Goal: Information Seeking & Learning: Learn about a topic

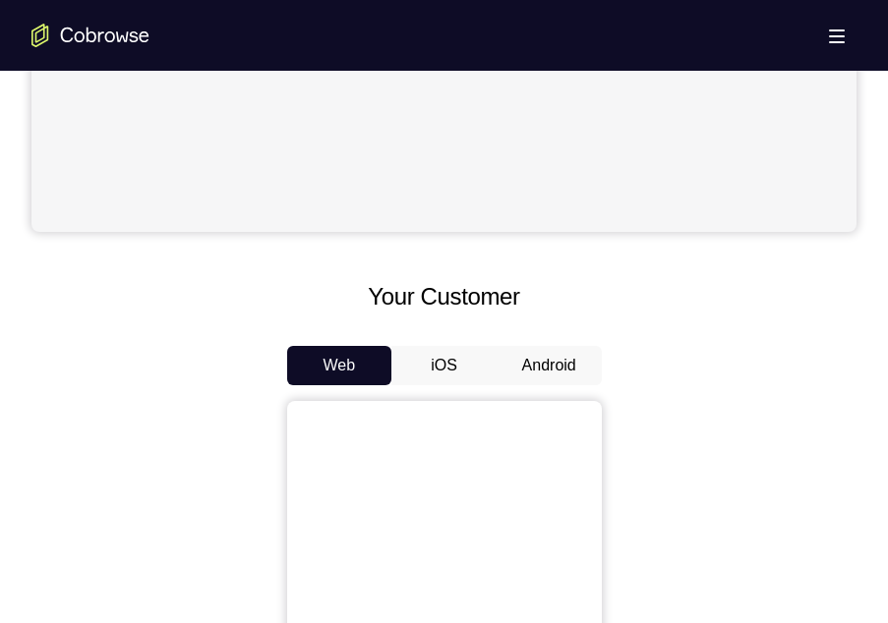
click at [543, 358] on button "Android" at bounding box center [549, 365] width 105 height 39
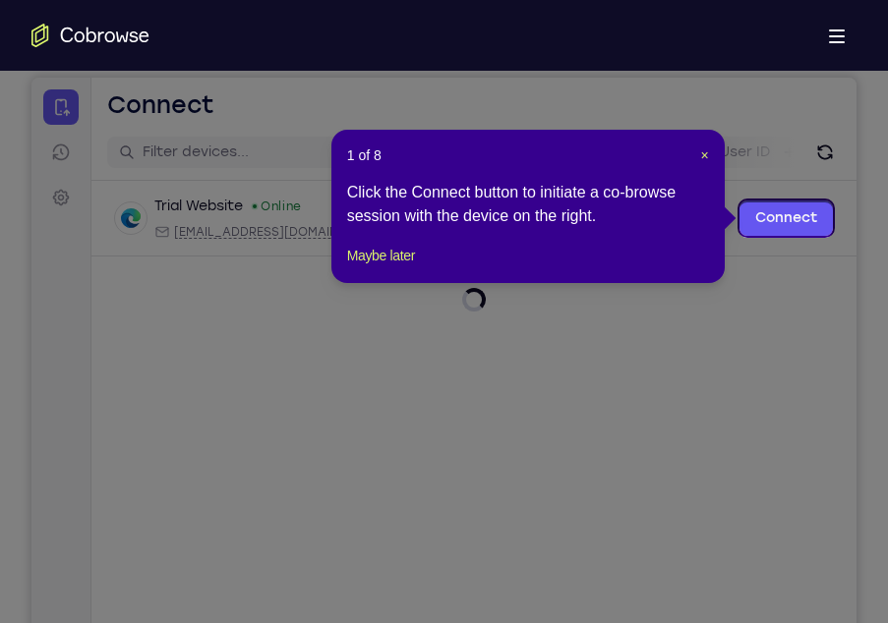
scroll to position [191, 0]
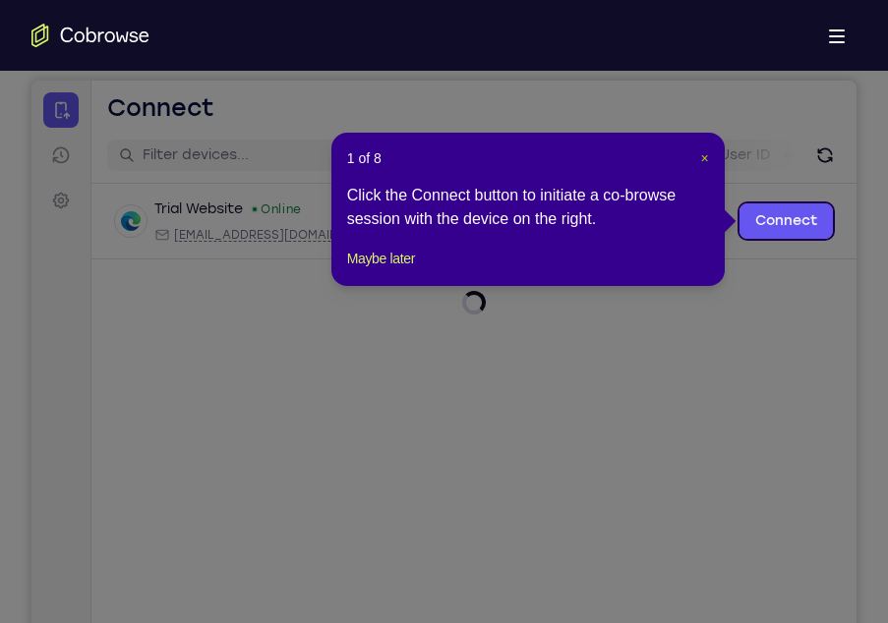
click at [707, 153] on span "×" at bounding box center [705, 158] width 8 height 16
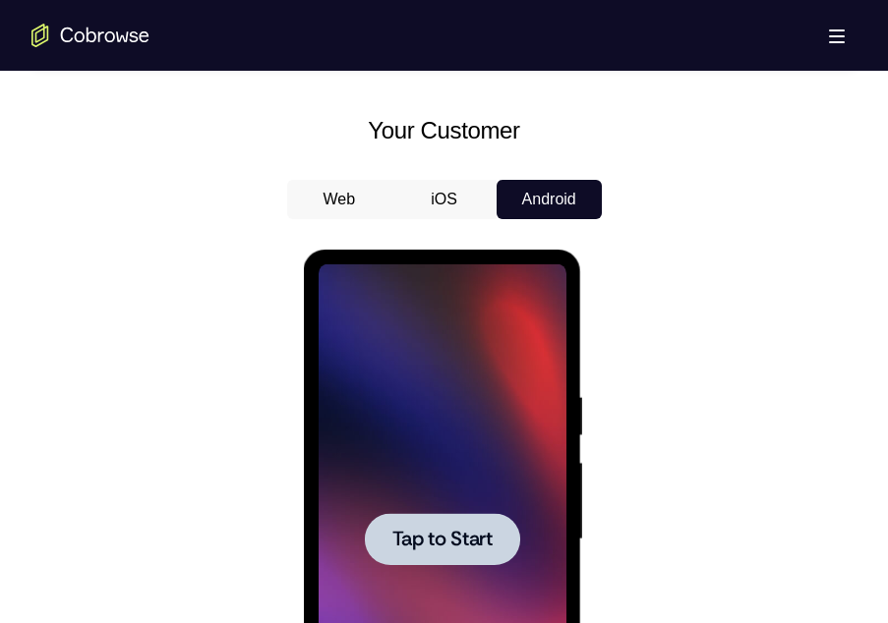
scroll to position [934, 0]
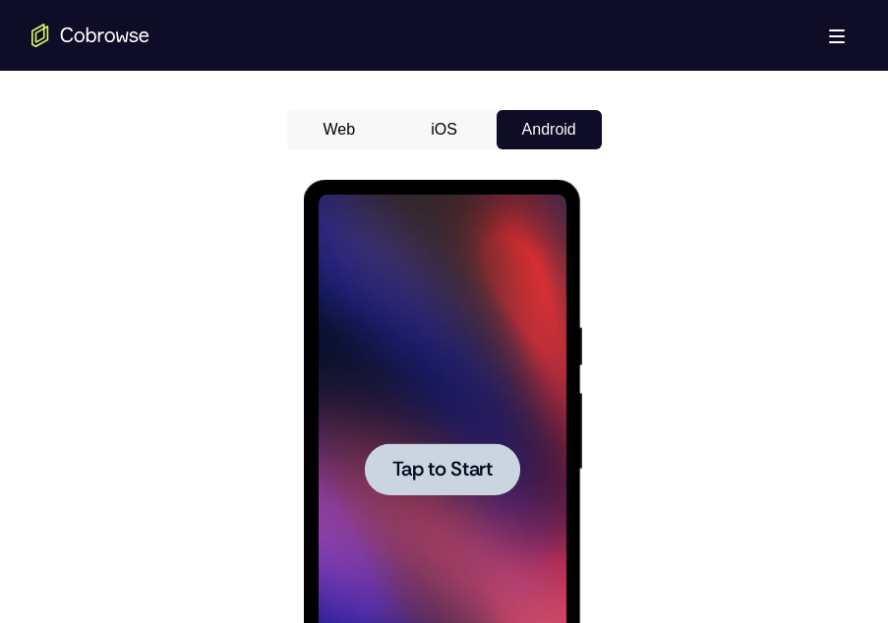
click at [483, 454] on div at bounding box center [442, 470] width 155 height 52
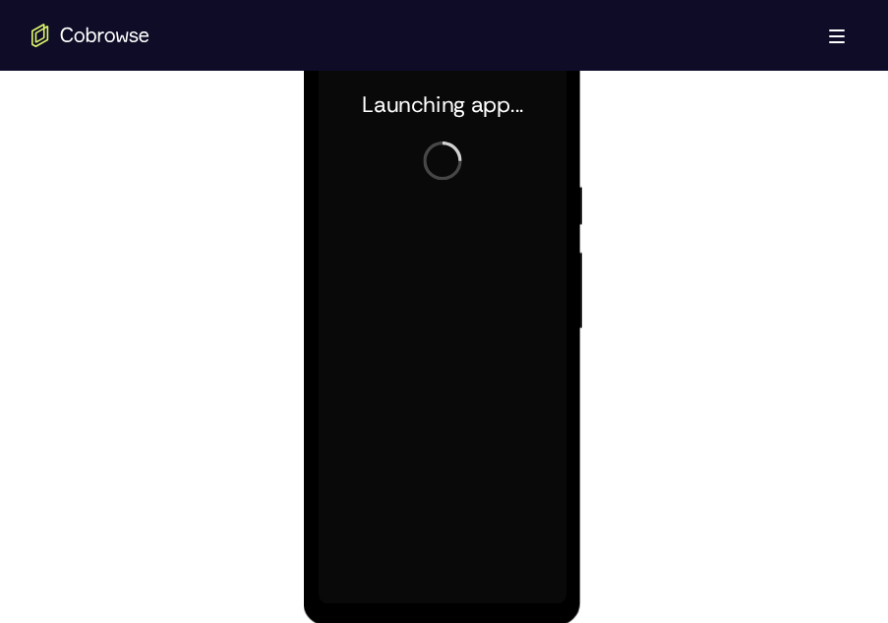
scroll to position [1076, 0]
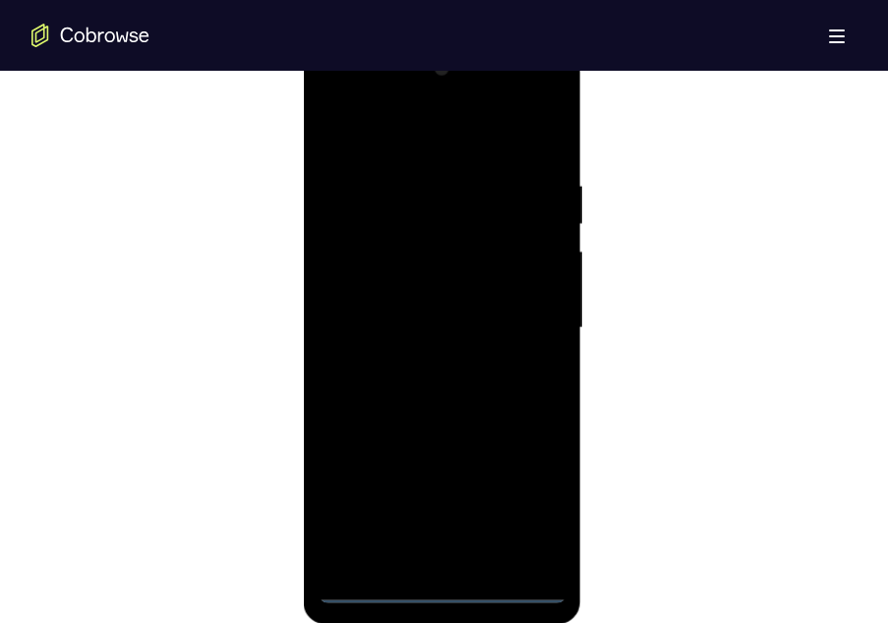
click at [449, 593] on div at bounding box center [443, 328] width 248 height 551
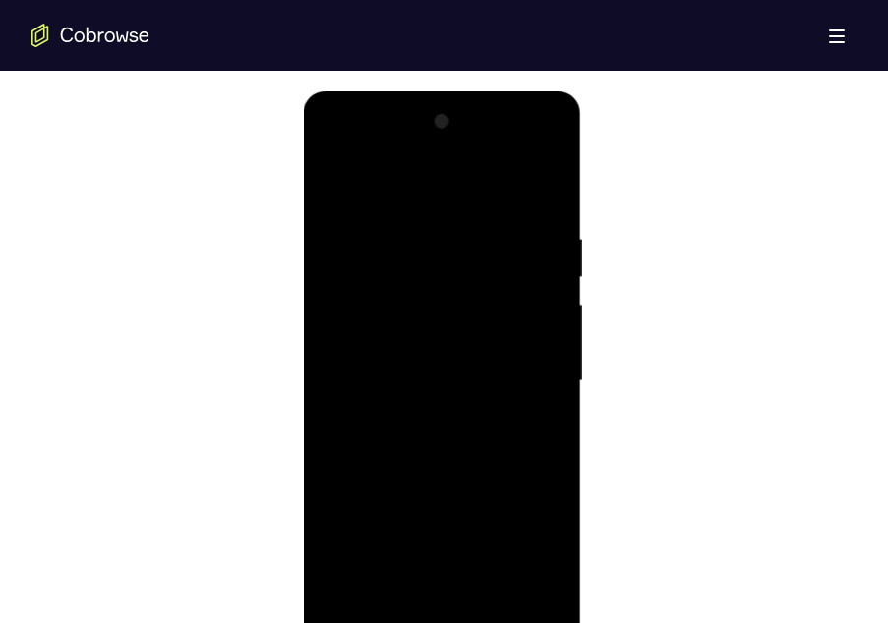
scroll to position [1020, 0]
click at [521, 558] on div at bounding box center [443, 384] width 248 height 551
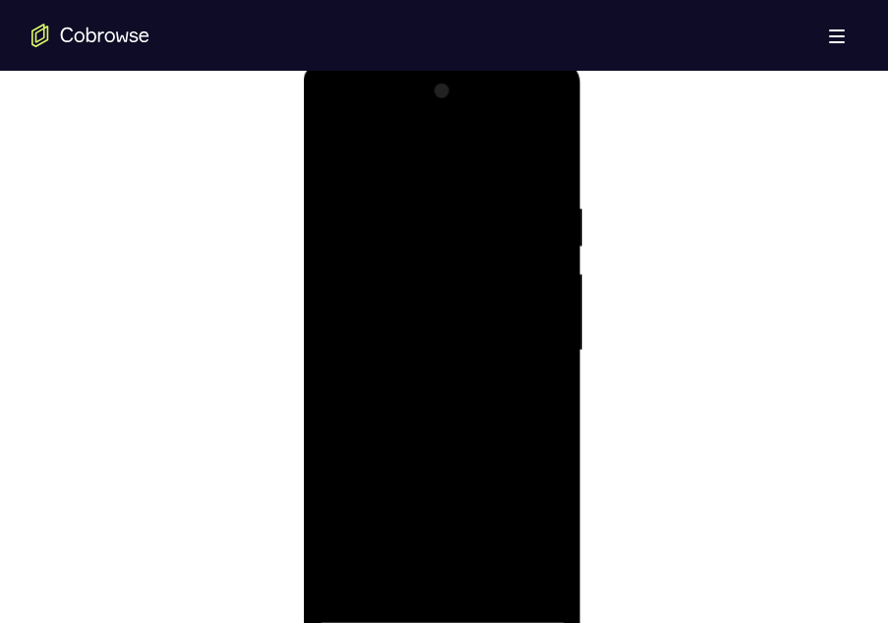
scroll to position [1054, 0]
click at [377, 119] on div at bounding box center [443, 350] width 248 height 551
click at [512, 350] on div at bounding box center [443, 350] width 248 height 551
click at [426, 384] on div at bounding box center [443, 350] width 248 height 551
click at [416, 326] on div at bounding box center [443, 350] width 248 height 551
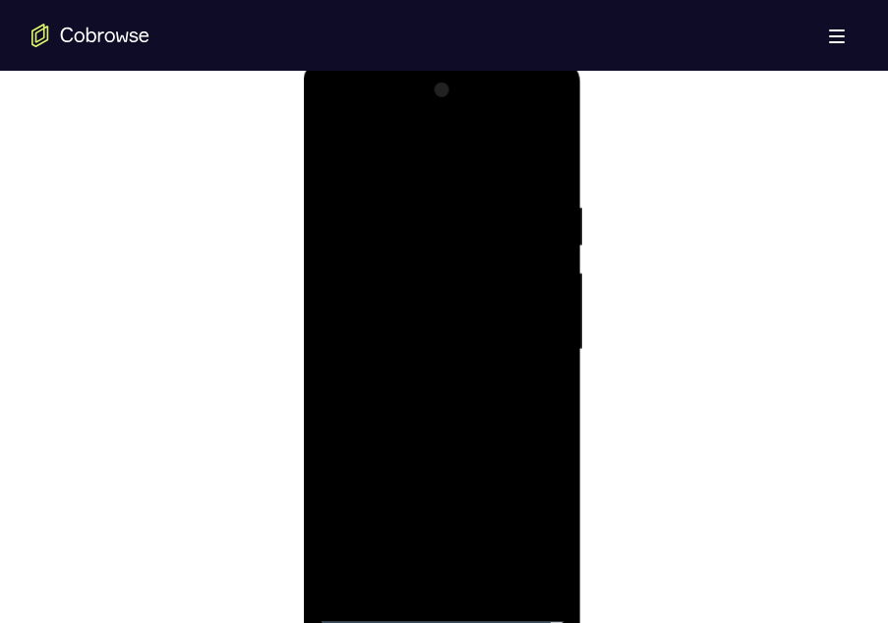
click at [421, 312] on div at bounding box center [443, 350] width 248 height 551
click at [421, 354] on div at bounding box center [443, 350] width 248 height 551
click at [421, 412] on div at bounding box center [443, 350] width 248 height 551
click at [435, 404] on div at bounding box center [443, 350] width 248 height 551
click at [548, 180] on div at bounding box center [443, 350] width 248 height 551
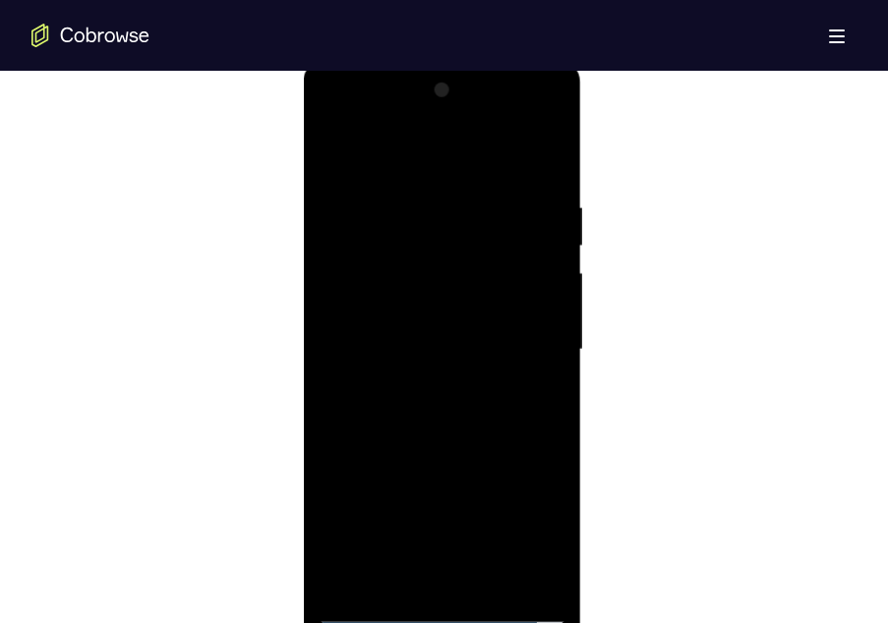
click at [556, 146] on div at bounding box center [443, 350] width 248 height 551
click at [493, 582] on div at bounding box center [443, 350] width 248 height 551
click at [394, 446] on div at bounding box center [443, 350] width 248 height 551
click at [541, 303] on div at bounding box center [443, 350] width 248 height 551
click at [331, 145] on div at bounding box center [443, 350] width 248 height 551
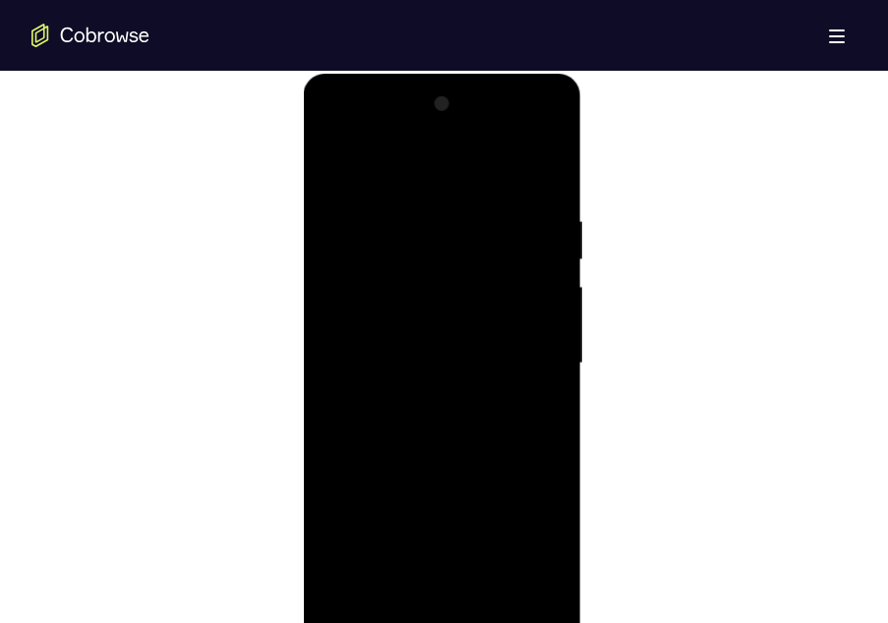
scroll to position [1038, 0]
click at [335, 165] on div at bounding box center [443, 365] width 248 height 551
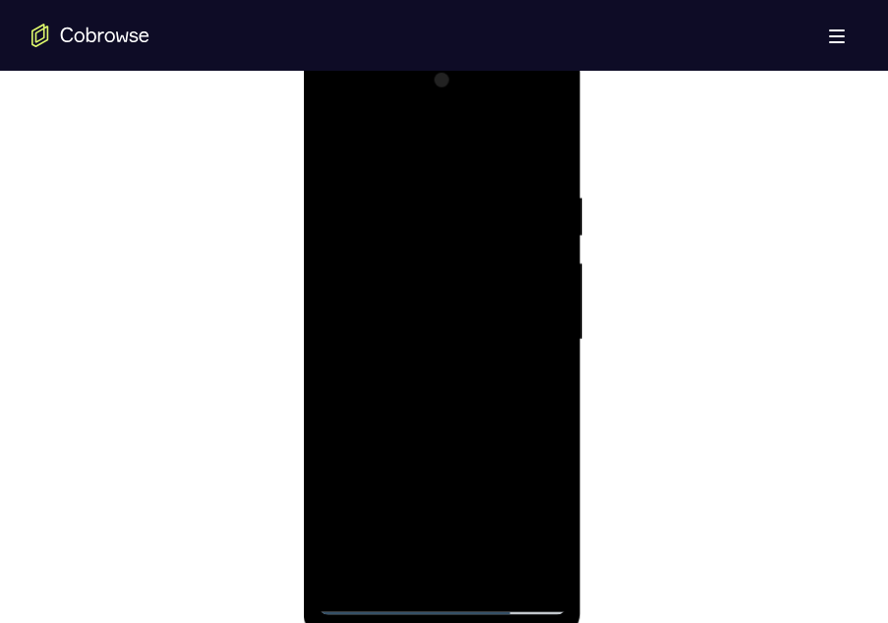
click at [413, 191] on div at bounding box center [443, 340] width 248 height 551
click at [546, 372] on div at bounding box center [443, 340] width 248 height 551
click at [517, 565] on div at bounding box center [443, 340] width 248 height 551
click at [351, 430] on div at bounding box center [443, 340] width 248 height 551
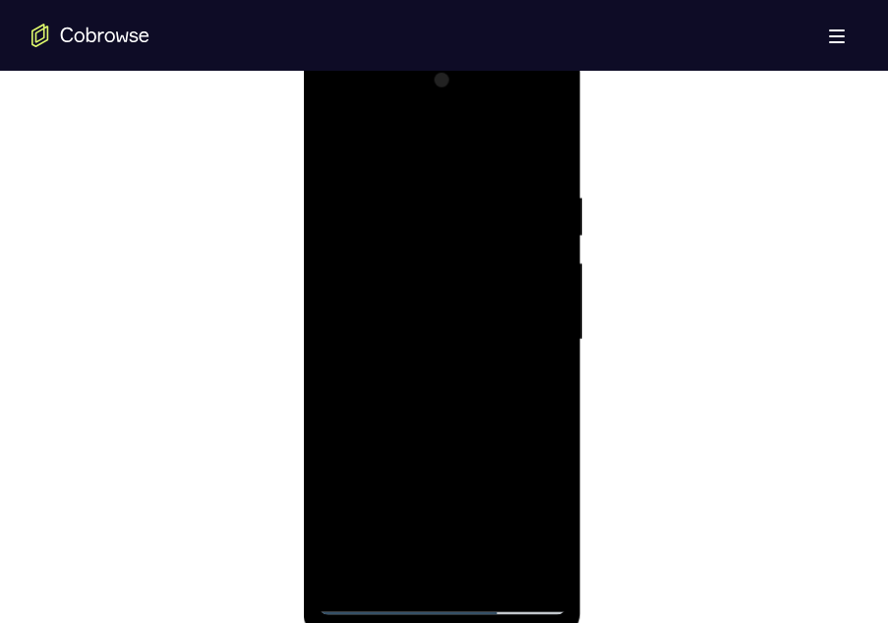
click at [351, 430] on div at bounding box center [443, 340] width 248 height 551
click at [519, 566] on div at bounding box center [443, 340] width 248 height 551
click at [550, 427] on div at bounding box center [443, 340] width 248 height 551
click at [523, 566] on div at bounding box center [443, 340] width 248 height 551
click at [548, 353] on div at bounding box center [443, 340] width 248 height 551
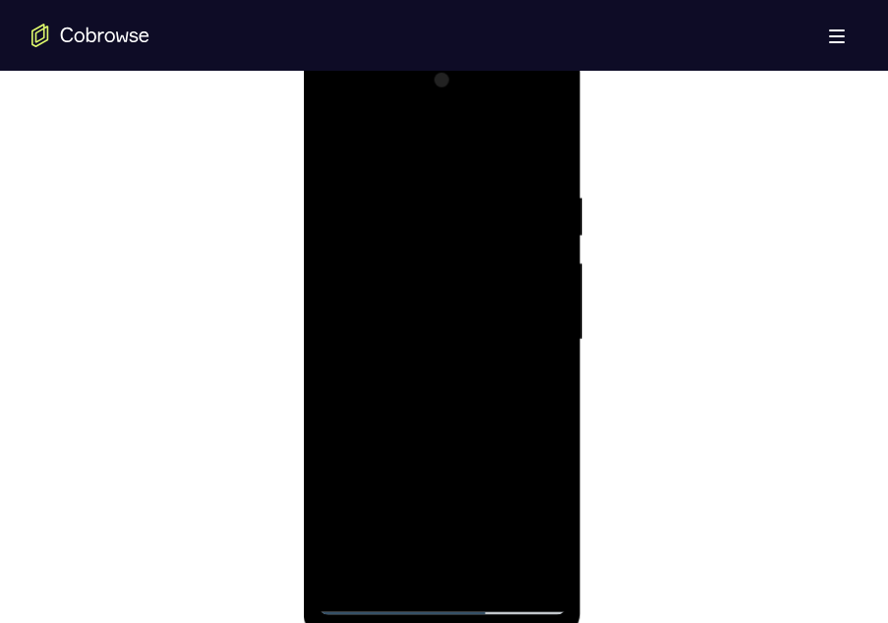
click at [539, 370] on div at bounding box center [443, 340] width 248 height 551
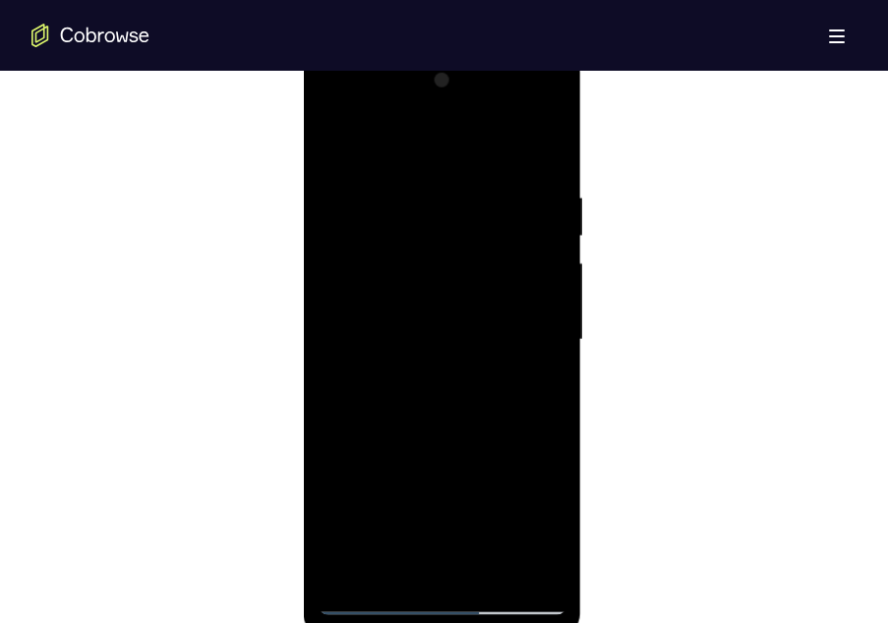
click at [539, 370] on div at bounding box center [443, 340] width 248 height 551
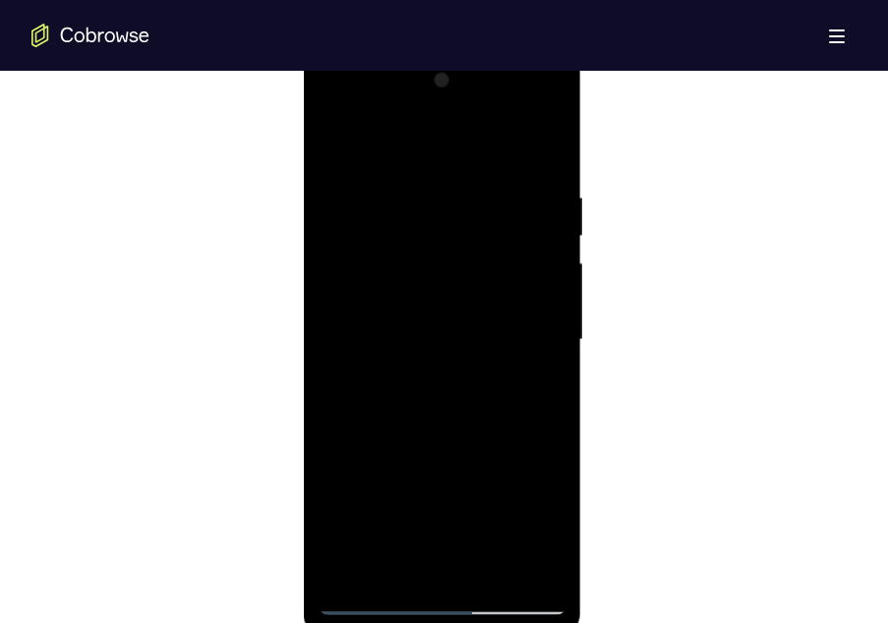
click at [539, 370] on div at bounding box center [443, 340] width 248 height 551
click at [495, 358] on div at bounding box center [443, 340] width 248 height 551
click at [530, 358] on div at bounding box center [443, 340] width 248 height 551
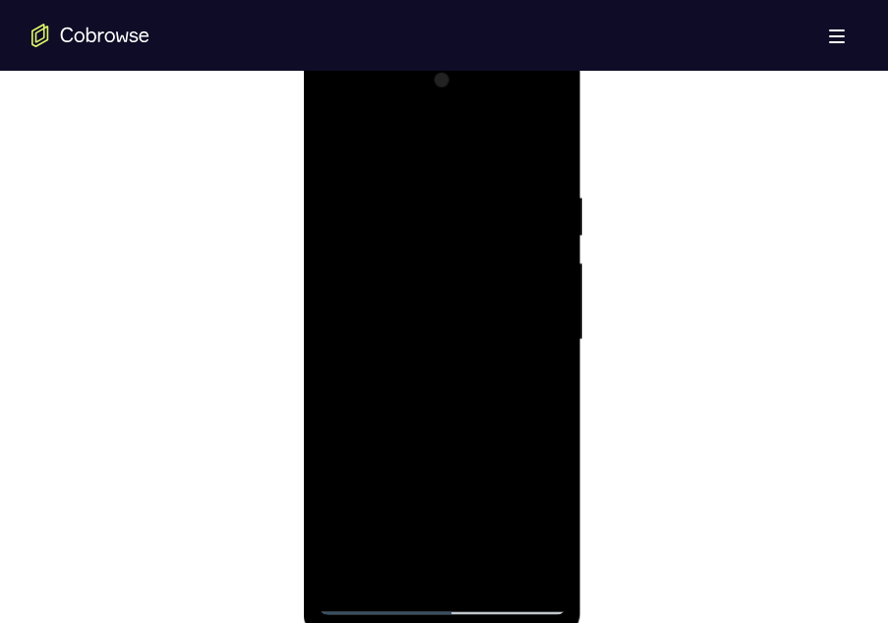
click at [537, 358] on div at bounding box center [443, 340] width 248 height 551
drag, startPoint x: 537, startPoint y: 358, endPoint x: 327, endPoint y: 342, distance: 210.1
click at [327, 342] on div at bounding box center [443, 340] width 248 height 551
drag, startPoint x: 539, startPoint y: 340, endPoint x: 245, endPoint y: 336, distance: 294.1
click at [304, 336] on html "Online web based iOS Simulators and Android Emulators. Run iPhone, iPad, Mobile…" at bounding box center [444, 345] width 280 height 590
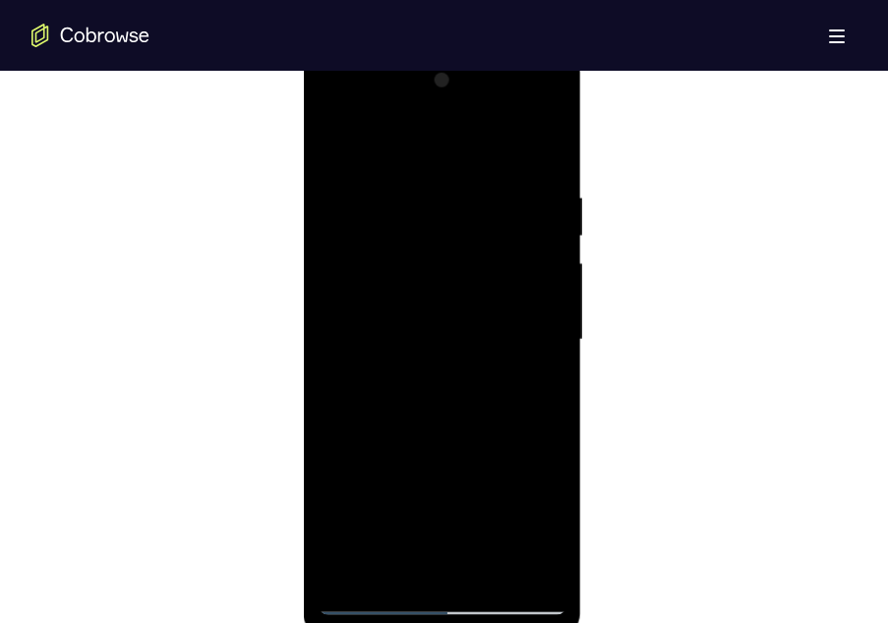
click at [534, 369] on div at bounding box center [443, 340] width 248 height 551
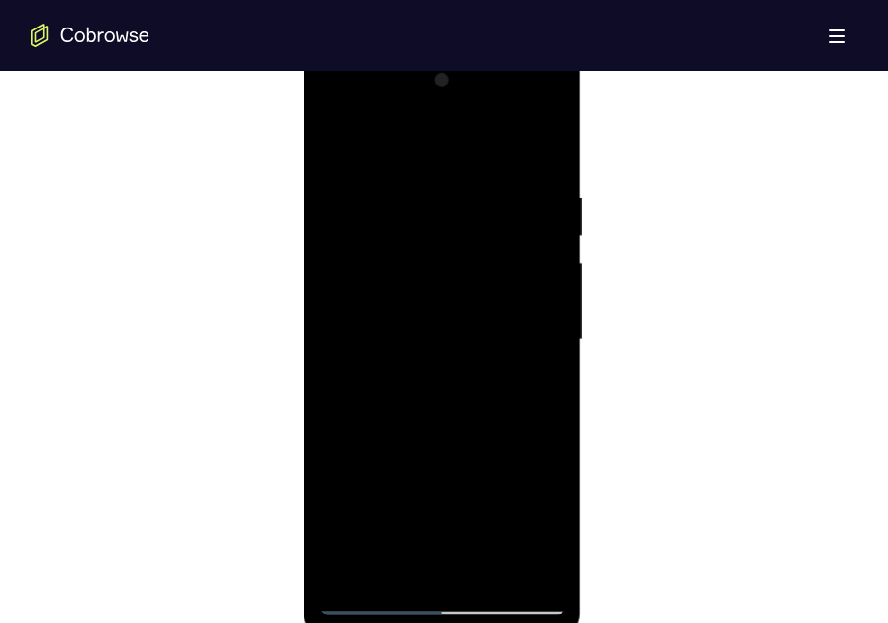
click at [534, 369] on div at bounding box center [443, 340] width 248 height 551
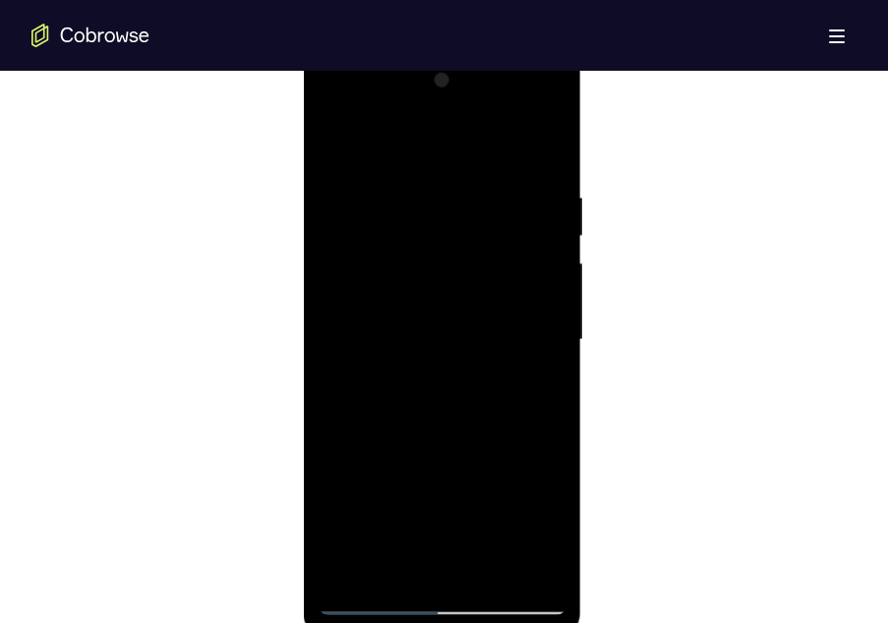
click at [534, 369] on div at bounding box center [443, 340] width 248 height 551
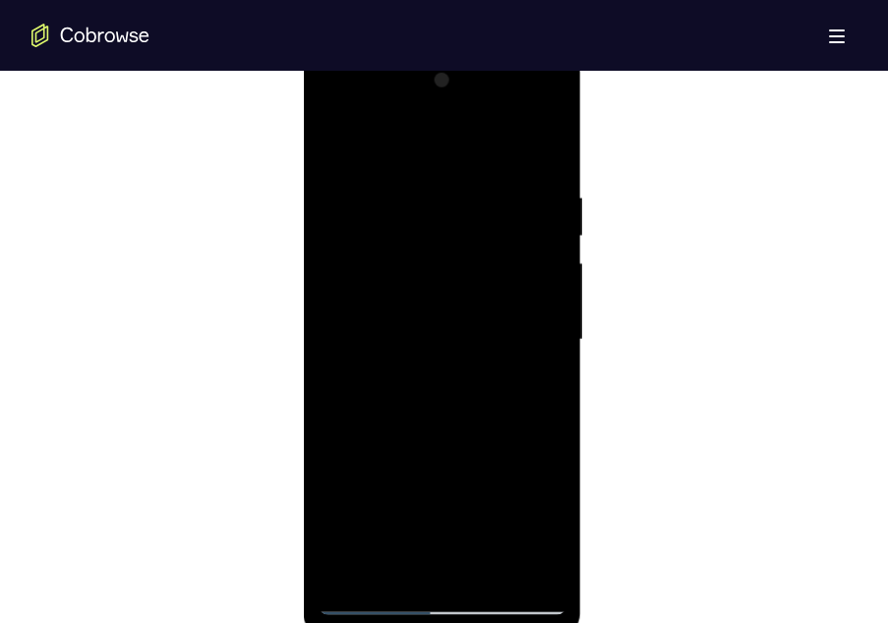
click at [534, 369] on div at bounding box center [443, 340] width 248 height 551
click at [550, 395] on div at bounding box center [443, 340] width 248 height 551
drag, startPoint x: 550, startPoint y: 395, endPoint x: 334, endPoint y: 374, distance: 216.4
click at [334, 374] on div at bounding box center [443, 340] width 248 height 551
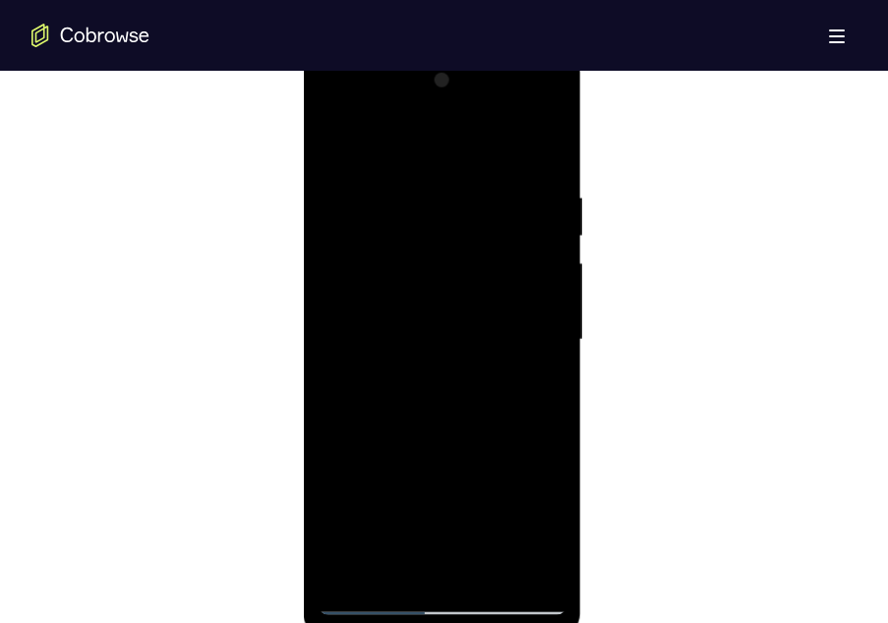
click at [506, 384] on div at bounding box center [443, 340] width 248 height 551
click at [542, 359] on div at bounding box center [443, 340] width 248 height 551
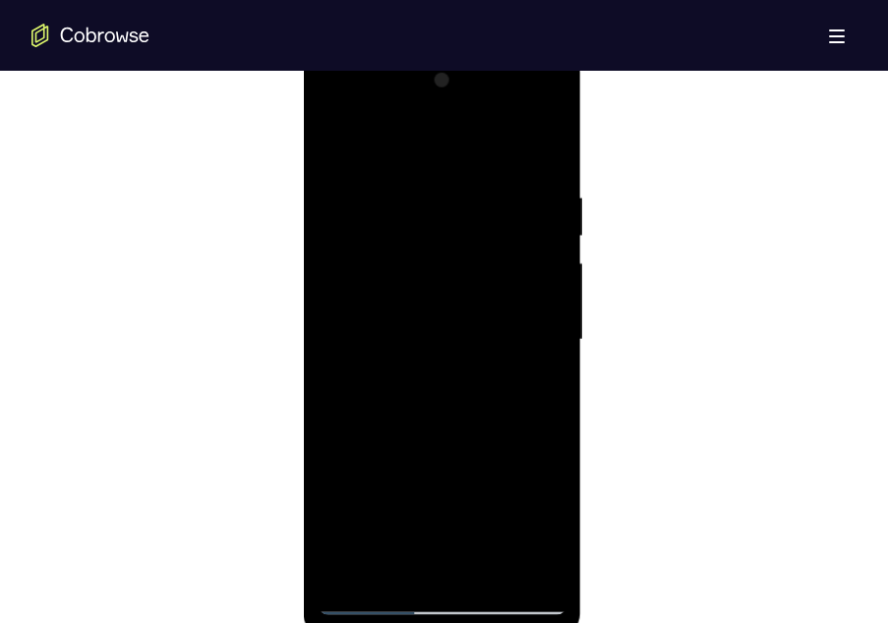
click at [542, 359] on div at bounding box center [443, 340] width 248 height 551
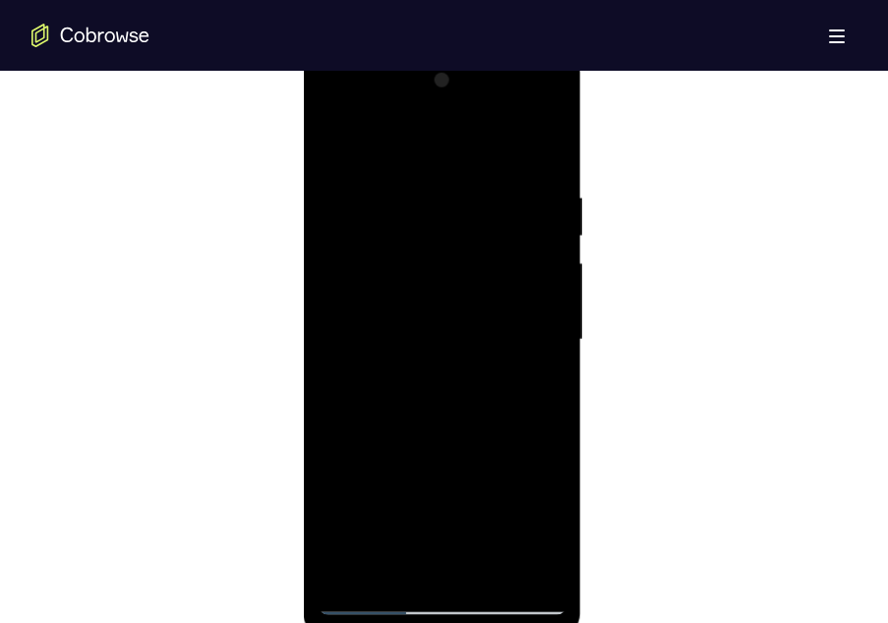
click at [542, 359] on div at bounding box center [443, 340] width 248 height 551
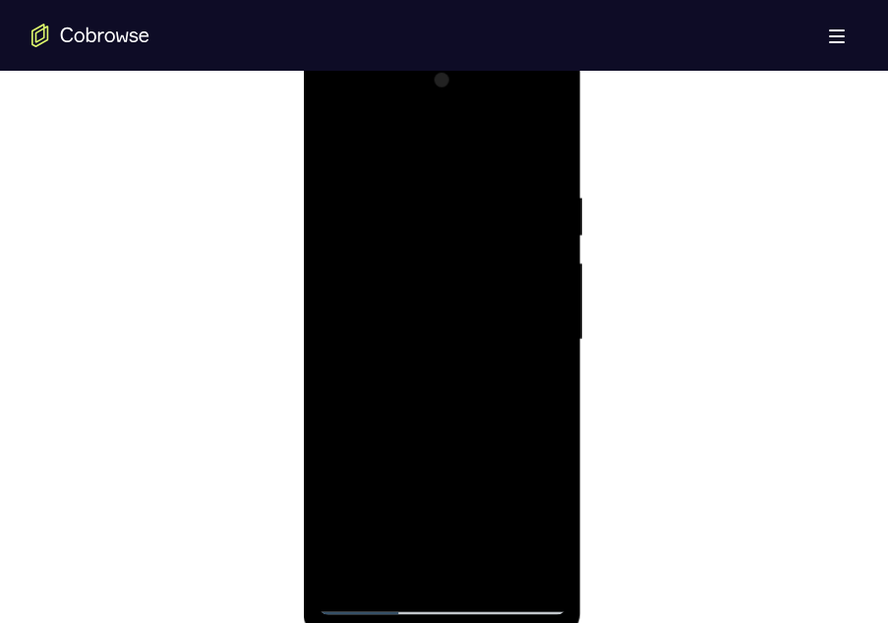
click at [542, 359] on div at bounding box center [443, 340] width 248 height 551
click at [546, 163] on div at bounding box center [443, 340] width 248 height 551
click at [480, 573] on div at bounding box center [443, 340] width 248 height 551
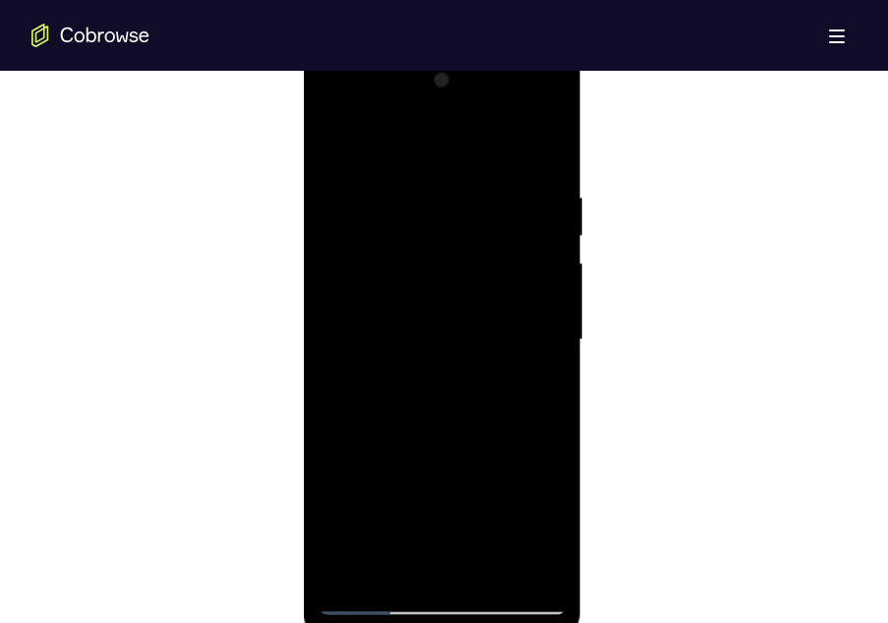
click at [340, 140] on div at bounding box center [443, 340] width 248 height 551
drag, startPoint x: 425, startPoint y: 429, endPoint x: 430, endPoint y: 258, distance: 171.2
click at [430, 258] on div at bounding box center [443, 340] width 248 height 551
drag, startPoint x: 479, startPoint y: 494, endPoint x: 467, endPoint y: 232, distance: 261.8
click at [467, 232] on div at bounding box center [443, 340] width 248 height 551
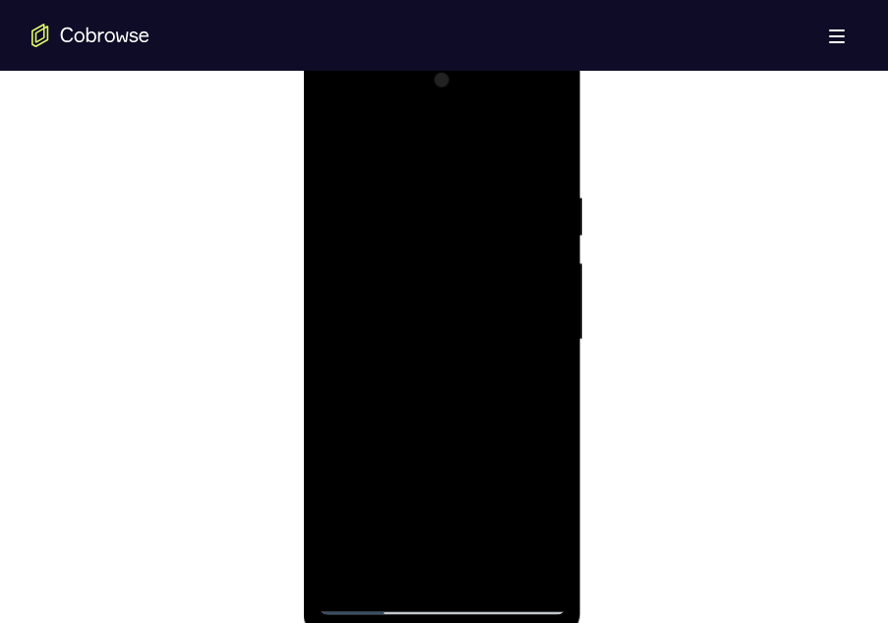
drag, startPoint x: 517, startPoint y: 545, endPoint x: 482, endPoint y: 296, distance: 251.3
click at [482, 296] on div at bounding box center [443, 340] width 248 height 551
drag, startPoint x: 469, startPoint y: 444, endPoint x: 469, endPoint y: 240, distance: 203.6
click at [469, 240] on div at bounding box center [443, 340] width 248 height 551
drag, startPoint x: 479, startPoint y: 423, endPoint x: 477, endPoint y: 143, distance: 280.3
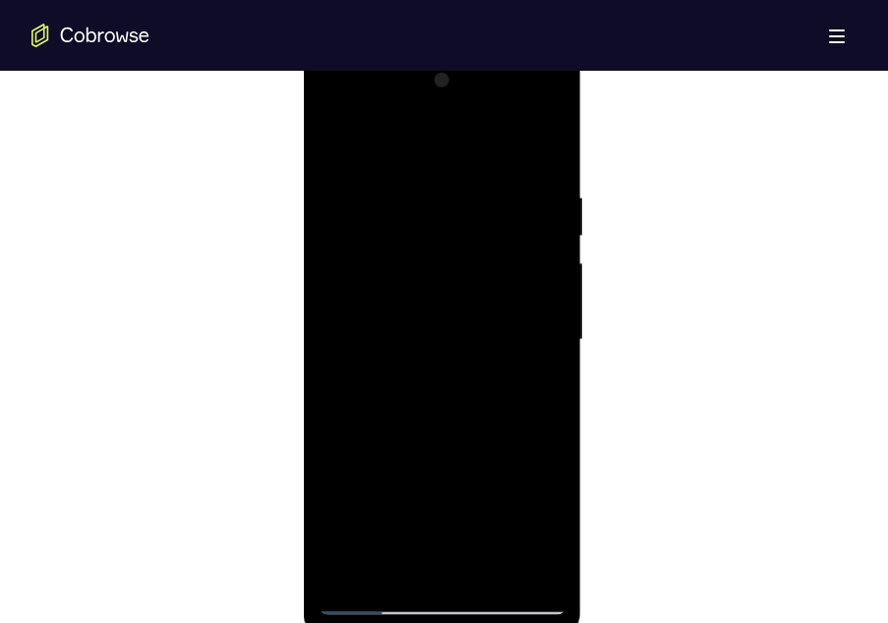
click at [477, 143] on div at bounding box center [443, 340] width 248 height 551
drag, startPoint x: 486, startPoint y: 418, endPoint x: 483, endPoint y: 139, distance: 279.3
click at [483, 139] on div at bounding box center [443, 340] width 248 height 551
drag, startPoint x: 487, startPoint y: 441, endPoint x: 480, endPoint y: 186, distance: 254.8
click at [480, 186] on div at bounding box center [443, 340] width 248 height 551
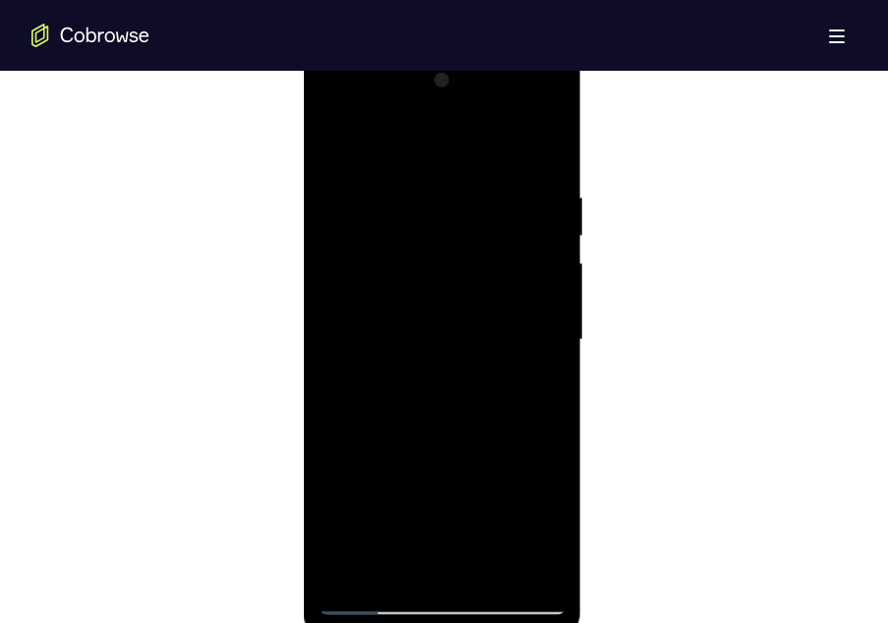
drag, startPoint x: 500, startPoint y: 421, endPoint x: 486, endPoint y: 143, distance: 278.6
click at [486, 143] on div at bounding box center [443, 340] width 248 height 551
drag, startPoint x: 498, startPoint y: 374, endPoint x: 491, endPoint y: 52, distance: 321.6
click at [491, 52] on div at bounding box center [443, 343] width 278 height 586
drag, startPoint x: 515, startPoint y: 412, endPoint x: 492, endPoint y: 116, distance: 296.9
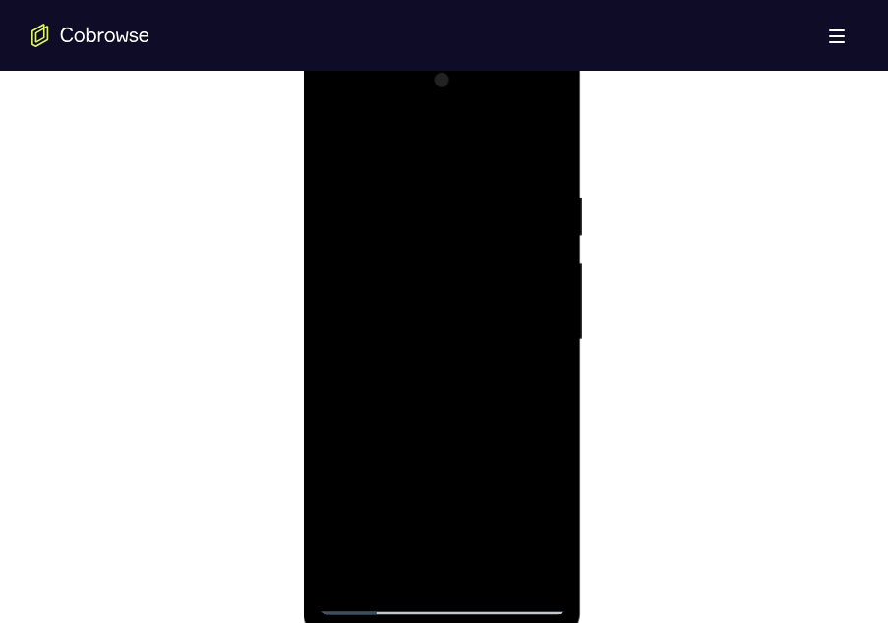
click at [492, 116] on div at bounding box center [443, 340] width 248 height 551
click at [499, 579] on div at bounding box center [443, 340] width 248 height 551
drag, startPoint x: 482, startPoint y: 383, endPoint x: 501, endPoint y: 282, distance: 102.0
click at [501, 282] on div at bounding box center [443, 340] width 248 height 551
click at [466, 479] on div at bounding box center [443, 340] width 248 height 551
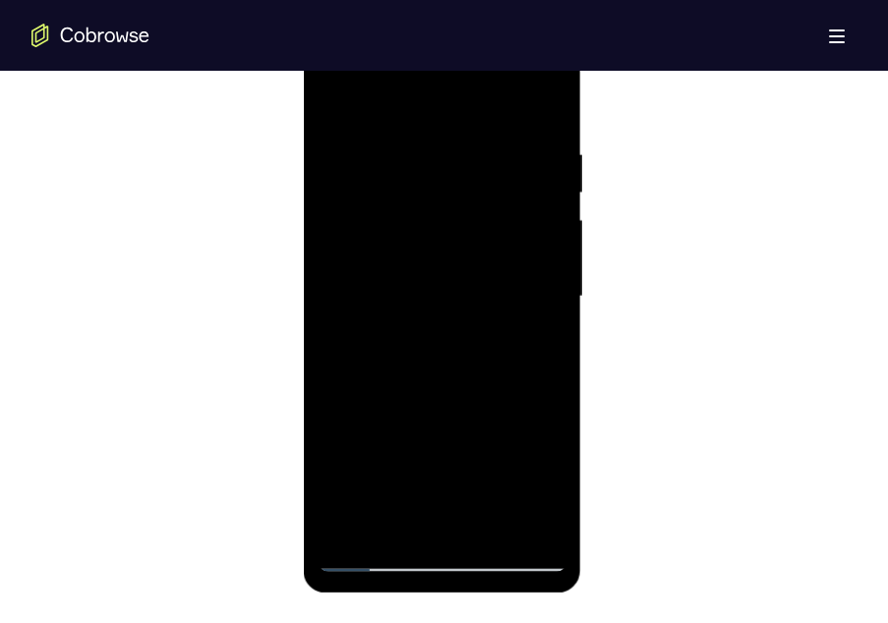
scroll to position [1113, 0]
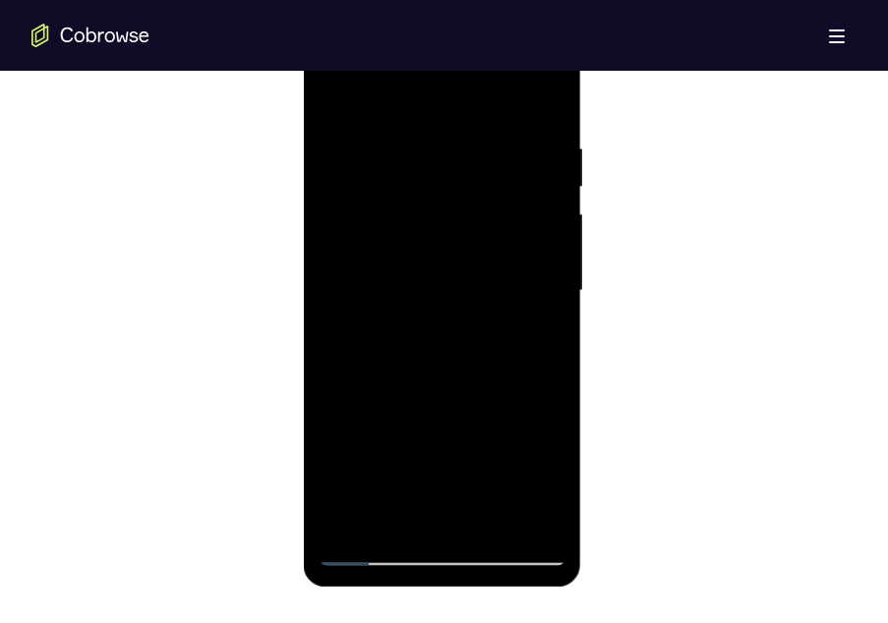
click at [435, 518] on div at bounding box center [443, 291] width 248 height 551
click at [514, 481] on div at bounding box center [443, 291] width 248 height 551
click at [351, 444] on div at bounding box center [443, 291] width 248 height 551
click at [511, 483] on div at bounding box center [443, 291] width 248 height 551
click at [347, 444] on div at bounding box center [443, 291] width 248 height 551
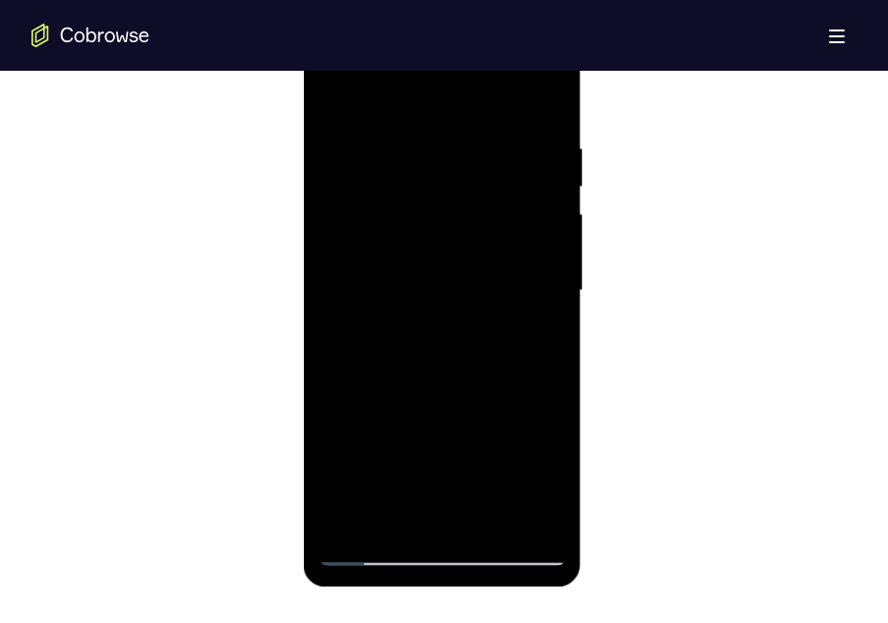
click at [532, 341] on div at bounding box center [443, 291] width 248 height 551
click at [511, 491] on div at bounding box center [443, 291] width 248 height 551
click at [333, 440] on div at bounding box center [443, 291] width 248 height 551
click at [503, 478] on div at bounding box center [443, 291] width 248 height 551
click at [334, 445] on div at bounding box center [443, 291] width 248 height 551
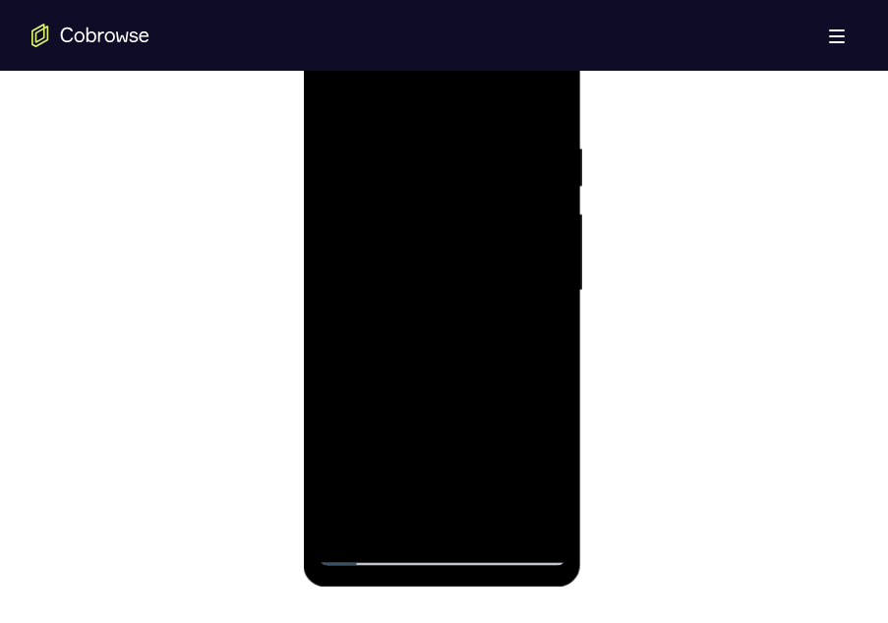
click at [550, 341] on div at bounding box center [443, 291] width 248 height 551
click at [519, 482] on div at bounding box center [443, 291] width 248 height 551
click at [341, 444] on div at bounding box center [443, 291] width 248 height 551
click at [511, 478] on div at bounding box center [443, 291] width 248 height 551
click at [343, 434] on div at bounding box center [443, 291] width 248 height 551
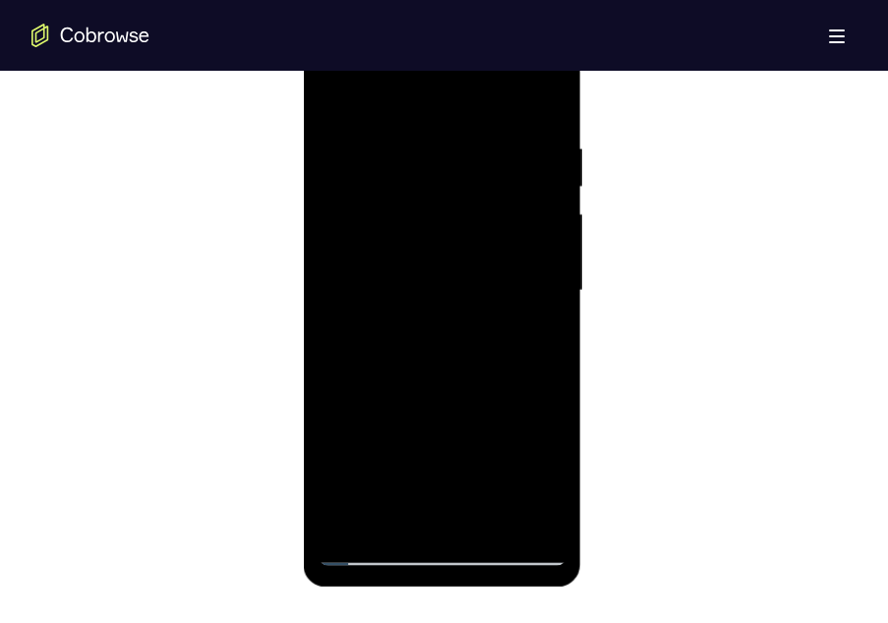
click at [343, 434] on div at bounding box center [443, 291] width 248 height 551
click at [533, 341] on div at bounding box center [443, 291] width 248 height 551
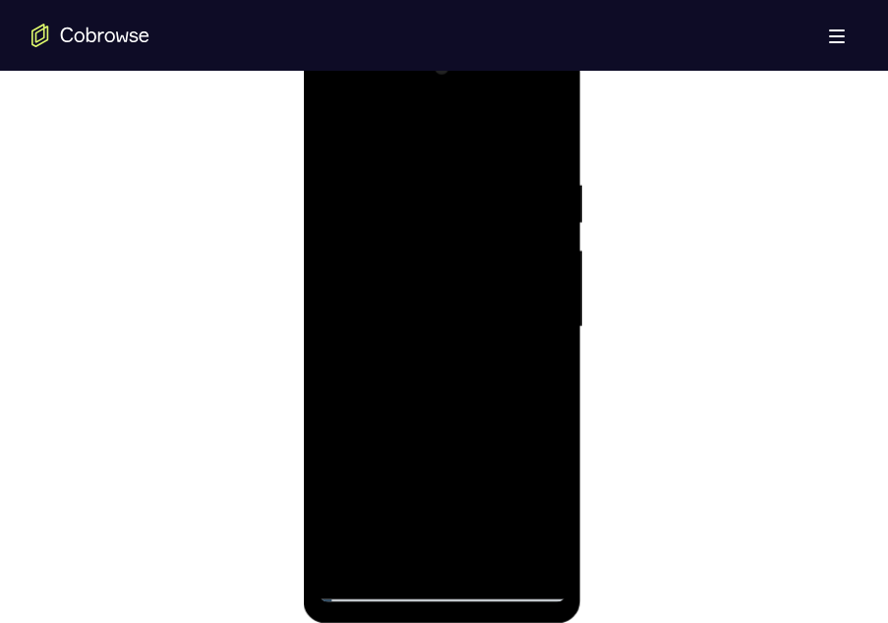
scroll to position [1076, 0]
click at [509, 518] on div at bounding box center [443, 328] width 248 height 551
click at [341, 486] on div at bounding box center [443, 328] width 248 height 551
click at [547, 515] on div at bounding box center [443, 328] width 248 height 551
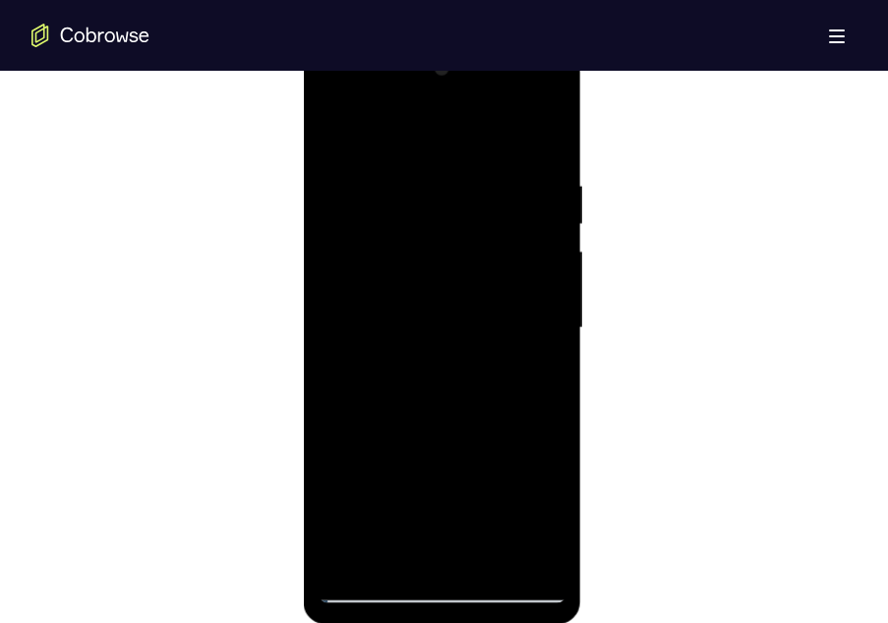
click at [515, 515] on div at bounding box center [443, 328] width 248 height 551
click at [345, 483] on div at bounding box center [443, 328] width 248 height 551
click at [546, 380] on div at bounding box center [443, 328] width 248 height 551
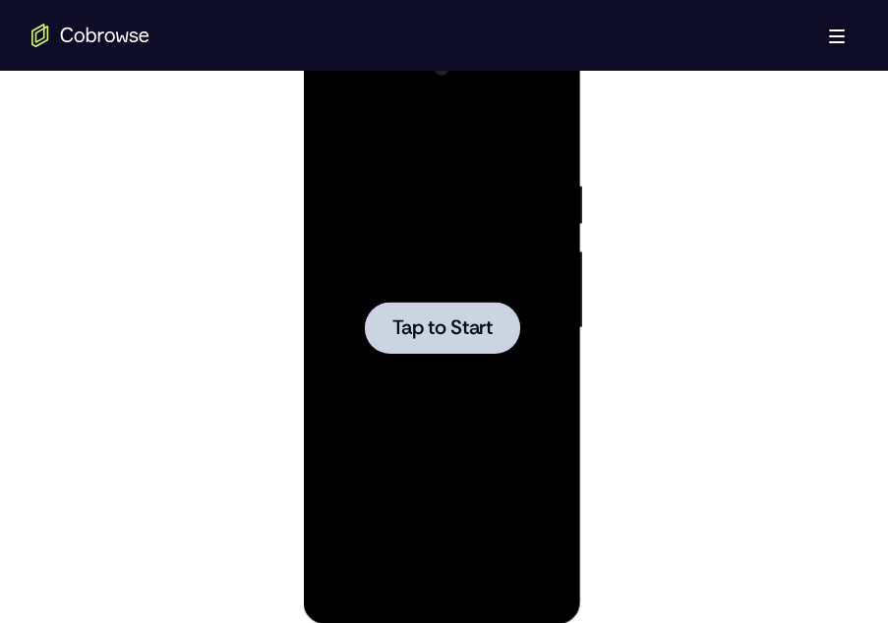
scroll to position [1013, 0]
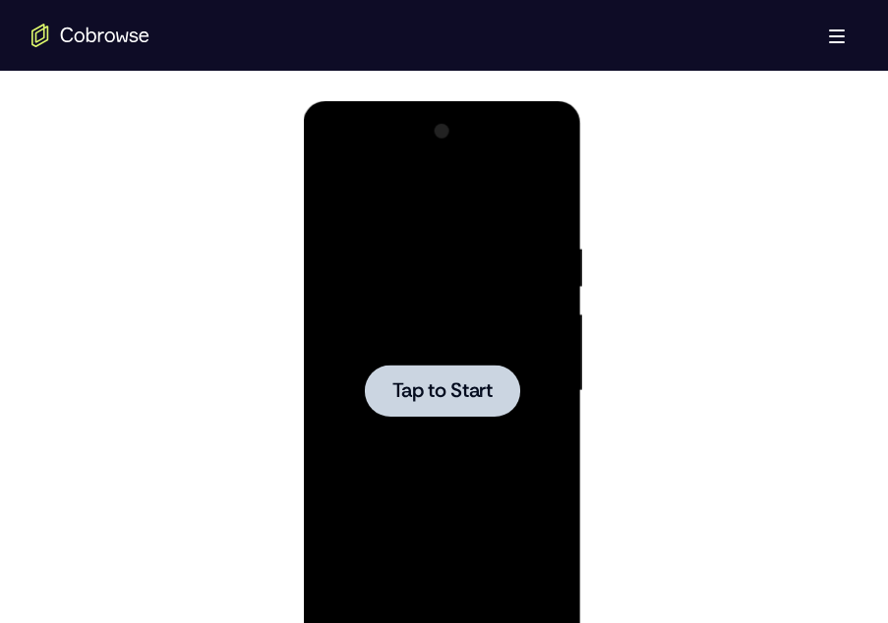
click at [468, 368] on div at bounding box center [442, 391] width 155 height 52
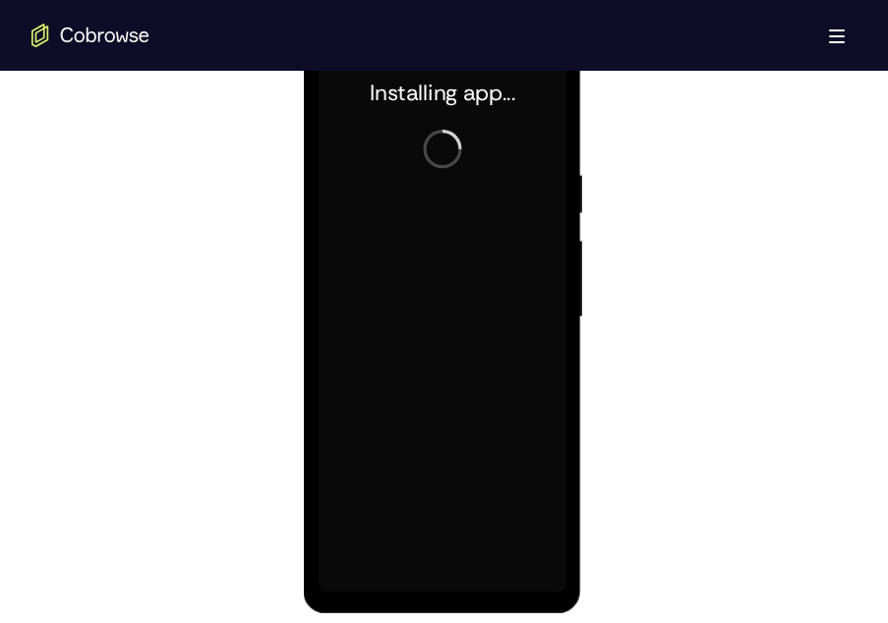
scroll to position [1088, 0]
click at [438, 584] on div at bounding box center [443, 316] width 248 height 551
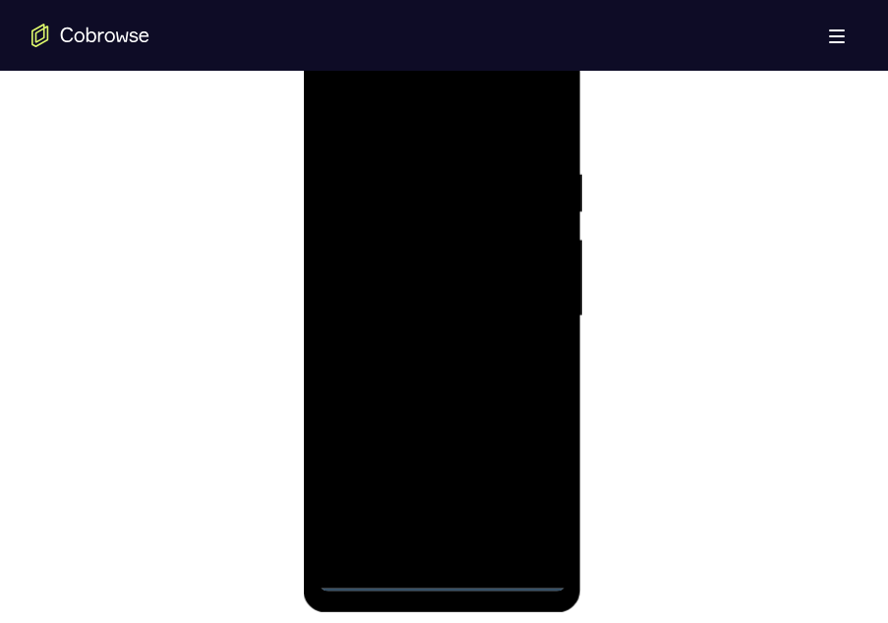
click at [438, 584] on div at bounding box center [443, 316] width 248 height 551
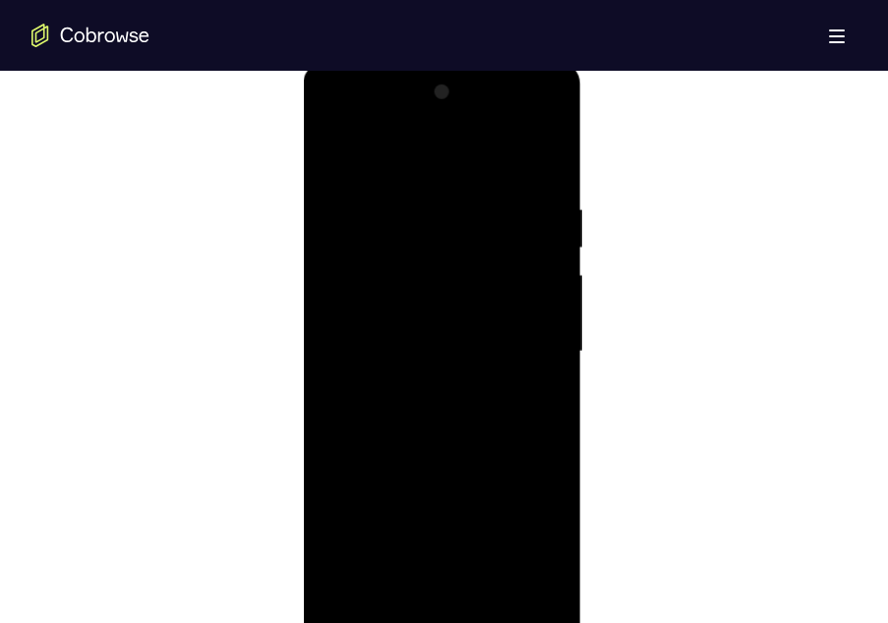
scroll to position [1049, 0]
click at [520, 532] on div at bounding box center [443, 355] width 248 height 551
click at [368, 119] on div at bounding box center [443, 346] width 248 height 551
click at [528, 329] on div at bounding box center [443, 346] width 248 height 551
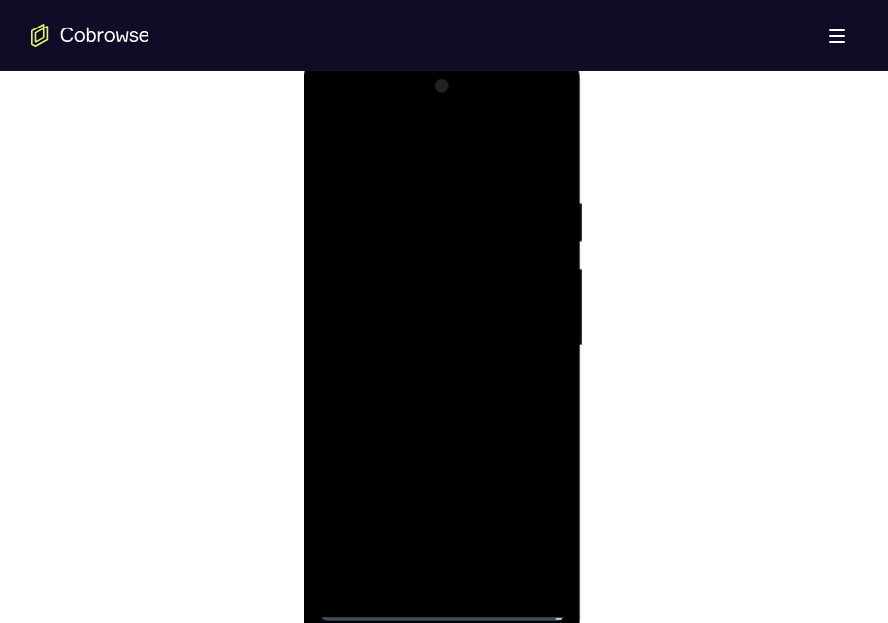
click at [423, 381] on div at bounding box center [443, 346] width 248 height 551
click at [417, 322] on div at bounding box center [443, 346] width 248 height 551
click at [408, 322] on div at bounding box center [443, 346] width 248 height 551
click at [400, 340] on div at bounding box center [443, 346] width 248 height 551
click at [398, 407] on div at bounding box center [443, 346] width 248 height 551
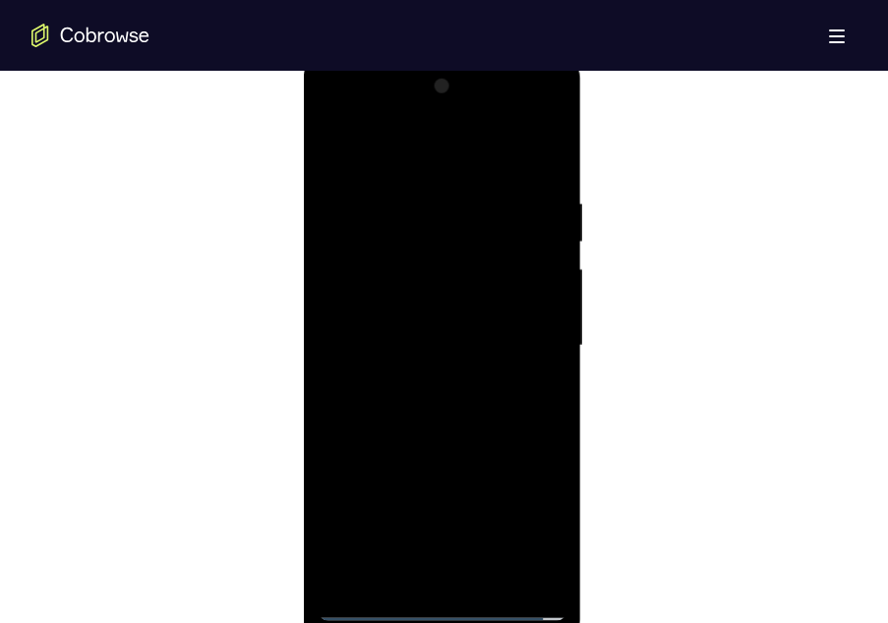
click at [425, 397] on div at bounding box center [443, 346] width 248 height 551
click at [540, 186] on div at bounding box center [443, 346] width 248 height 551
click at [527, 124] on div at bounding box center [443, 346] width 248 height 551
click at [341, 117] on div at bounding box center [443, 346] width 248 height 551
click at [528, 328] on div at bounding box center [443, 346] width 248 height 551
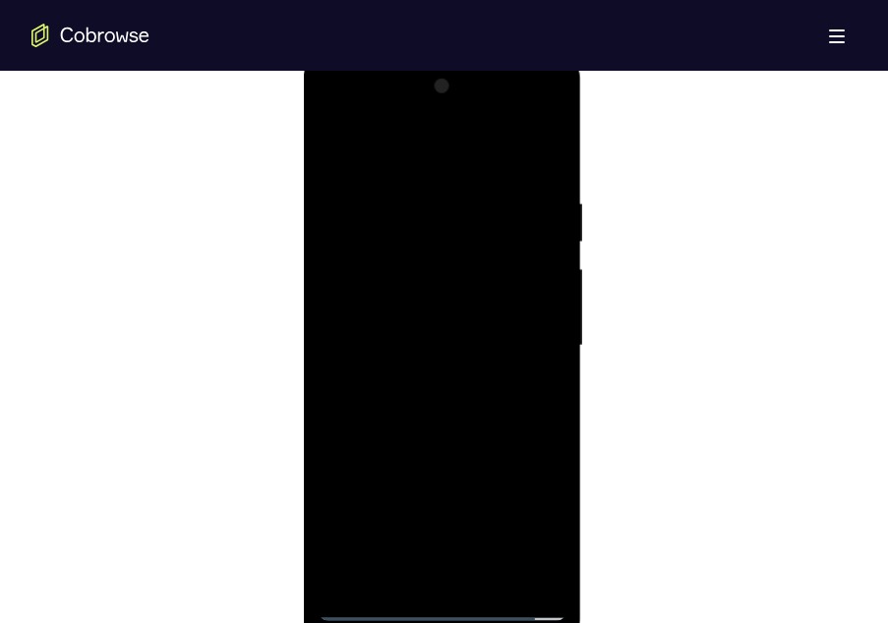
click at [551, 164] on div at bounding box center [443, 346] width 248 height 551
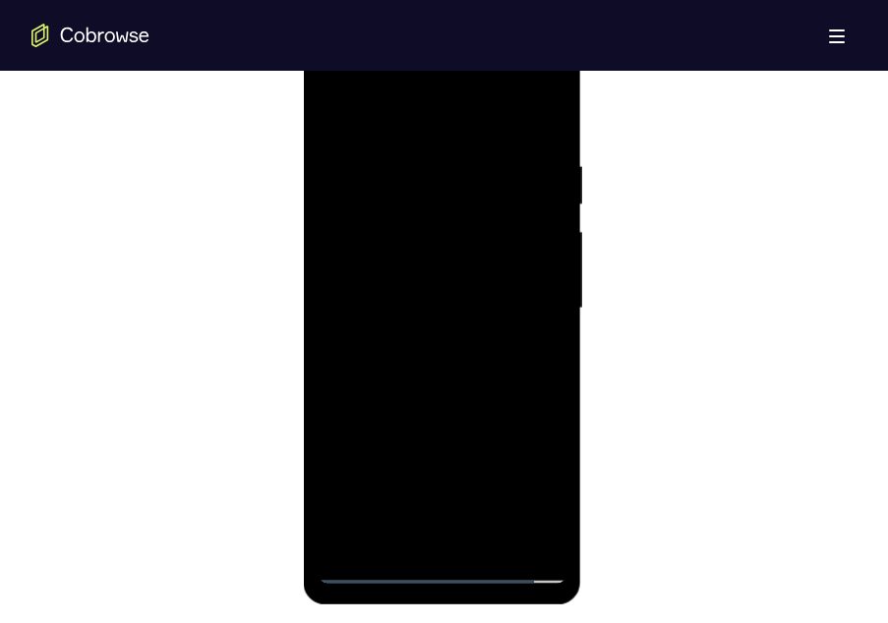
scroll to position [1102, 0]
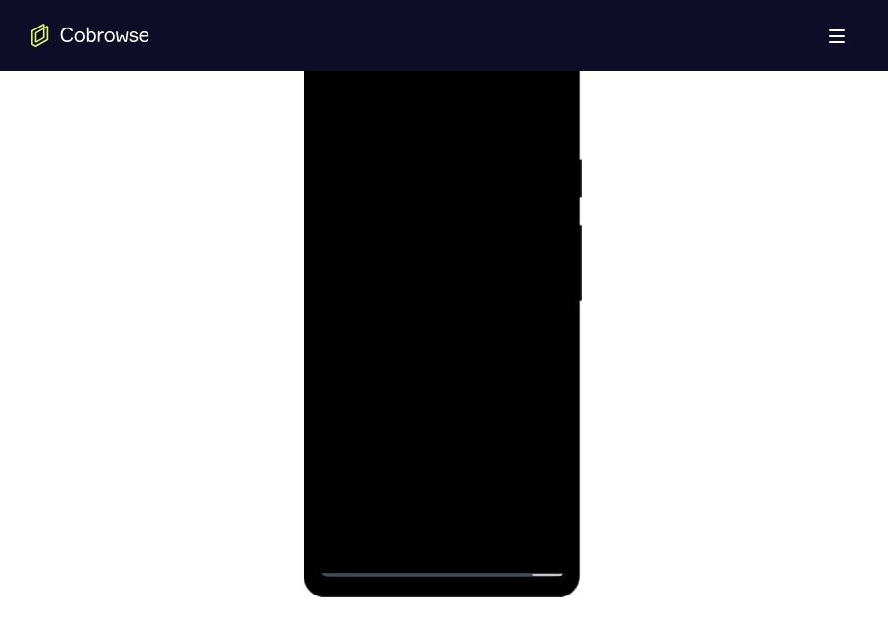
click at [494, 527] on div at bounding box center [443, 302] width 248 height 551
click at [466, 407] on div at bounding box center [443, 302] width 248 height 551
click at [452, 289] on div at bounding box center [443, 302] width 248 height 551
click at [429, 523] on div at bounding box center [443, 302] width 248 height 551
click at [463, 384] on div at bounding box center [443, 302] width 248 height 551
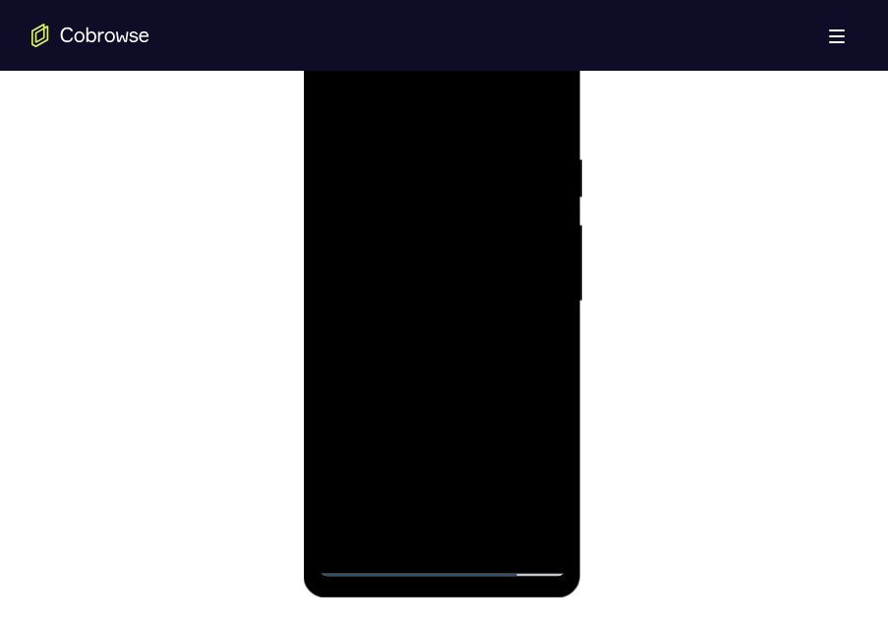
click at [463, 160] on div at bounding box center [443, 302] width 248 height 551
click at [441, 531] on div at bounding box center [443, 302] width 248 height 551
click at [548, 79] on div at bounding box center [443, 302] width 248 height 551
click at [383, 306] on div at bounding box center [443, 302] width 248 height 551
click at [525, 523] on div at bounding box center [443, 302] width 248 height 551
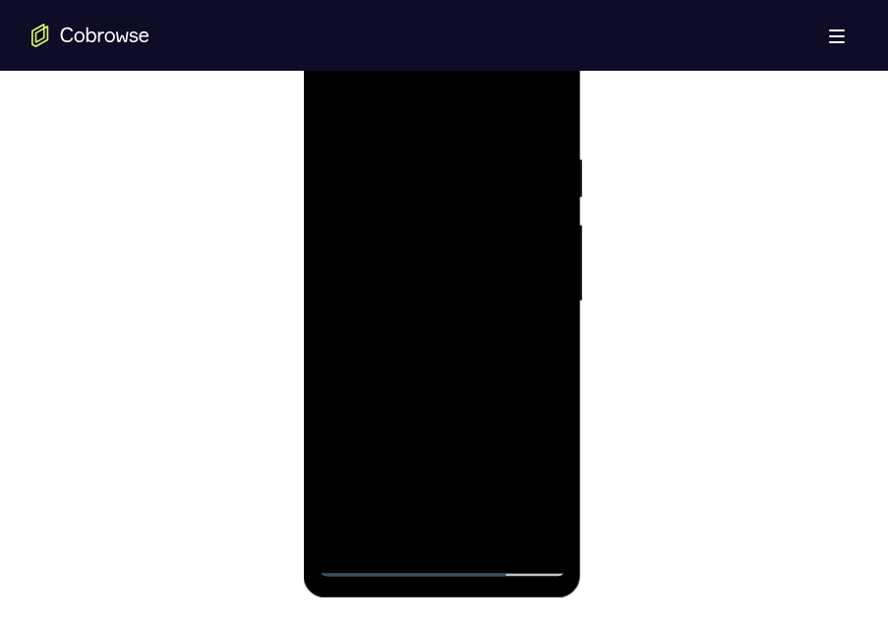
click at [337, 78] on div at bounding box center [443, 302] width 248 height 551
click at [395, 524] on div at bounding box center [443, 302] width 248 height 551
click at [532, 450] on div at bounding box center [443, 302] width 248 height 551
click at [419, 455] on div at bounding box center [443, 302] width 248 height 551
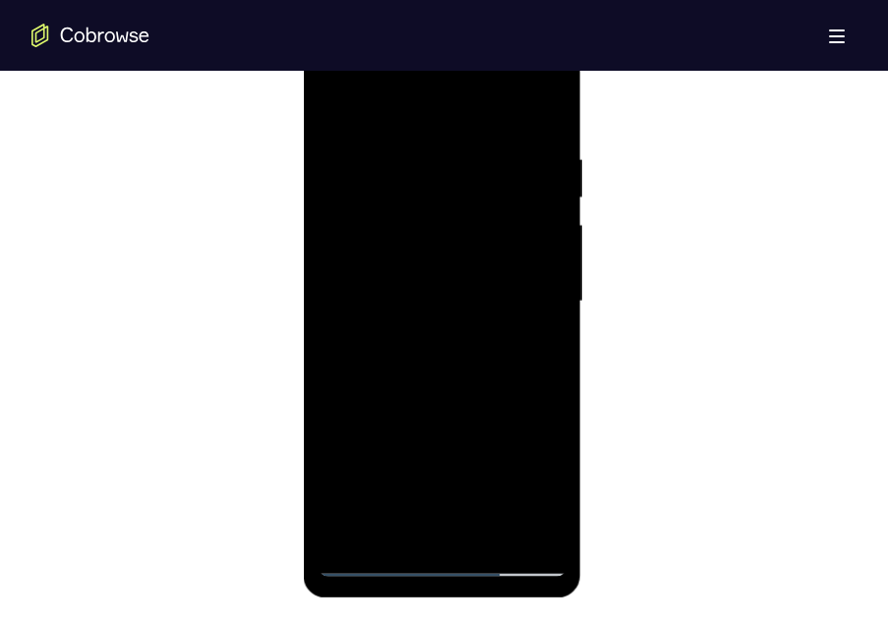
click at [504, 449] on div at bounding box center [443, 302] width 248 height 551
click at [375, 456] on div at bounding box center [443, 302] width 248 height 551
click at [488, 458] on div at bounding box center [443, 302] width 248 height 551
click at [374, 456] on div at bounding box center [443, 302] width 248 height 551
click at [508, 389] on div at bounding box center [443, 302] width 248 height 551
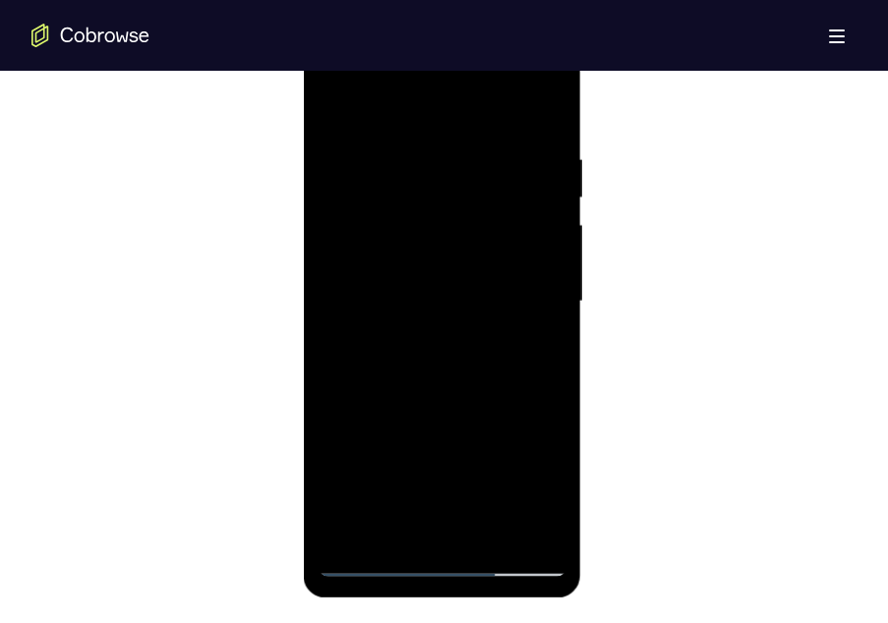
click at [563, 433] on div at bounding box center [443, 302] width 248 height 551
click at [386, 464] on div at bounding box center [443, 302] width 248 height 551
click at [499, 449] on div at bounding box center [443, 302] width 248 height 551
click at [377, 459] on div at bounding box center [443, 302] width 248 height 551
click at [427, 459] on div at bounding box center [443, 302] width 248 height 551
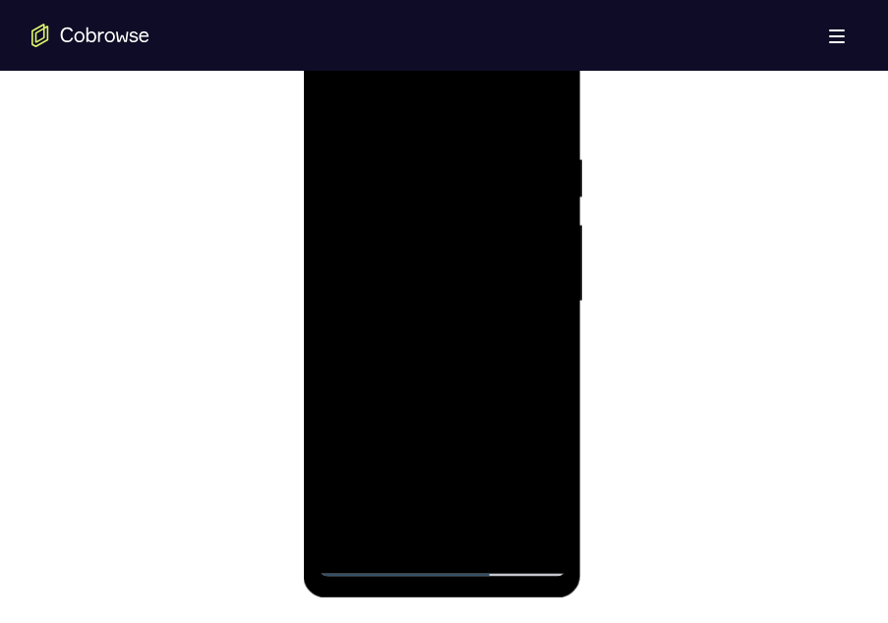
click at [450, 388] on div at bounding box center [443, 302] width 248 height 551
click at [334, 432] on div at bounding box center [443, 302] width 248 height 551
click at [388, 494] on div at bounding box center [443, 302] width 248 height 551
click at [461, 493] on div at bounding box center [443, 302] width 248 height 551
click at [394, 494] on div at bounding box center [443, 302] width 248 height 551
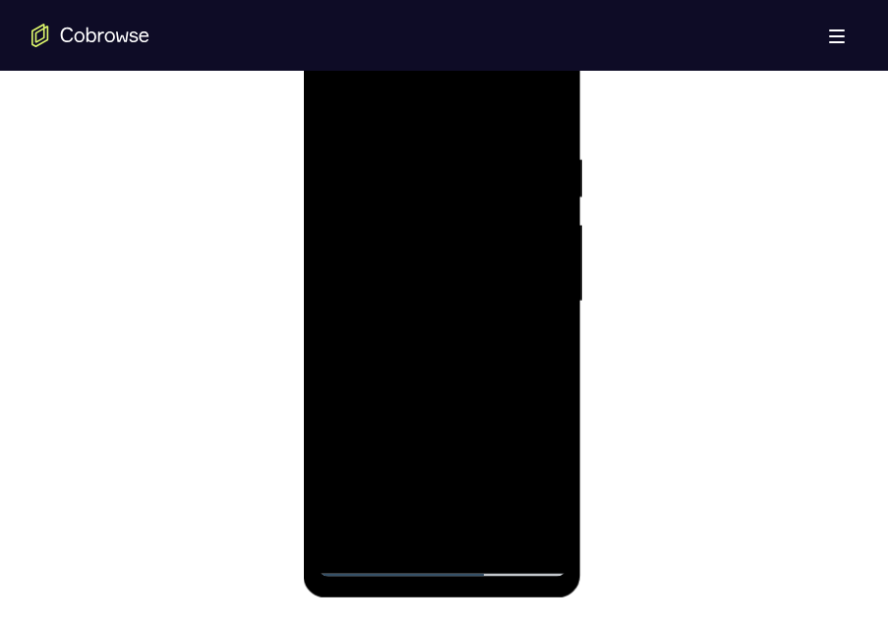
click at [383, 398] on div at bounding box center [443, 302] width 248 height 551
click at [541, 355] on div at bounding box center [443, 302] width 248 height 551
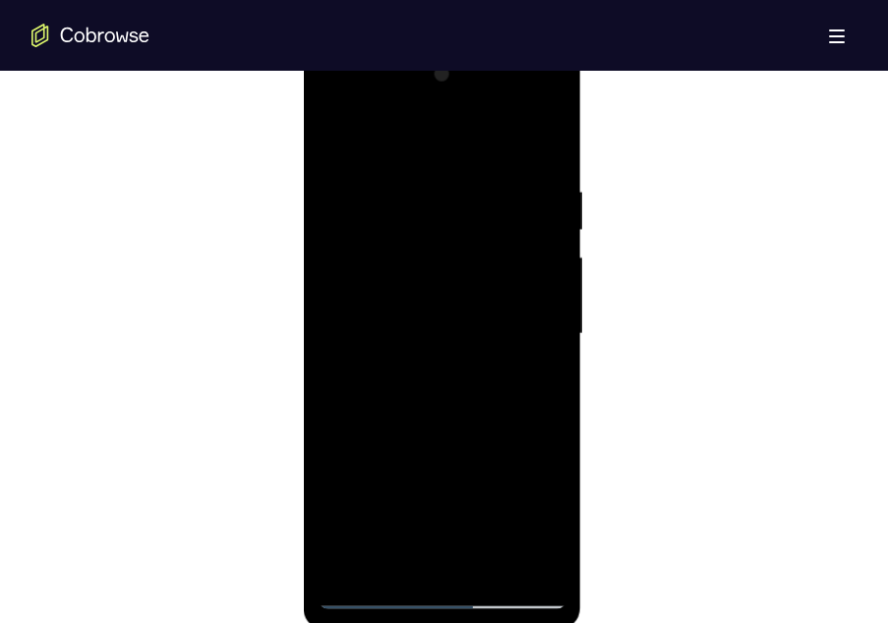
scroll to position [1069, 0]
click at [505, 487] on div at bounding box center [443, 335] width 248 height 551
click at [430, 479] on div at bounding box center [443, 335] width 248 height 551
click at [506, 493] on div at bounding box center [443, 335] width 248 height 551
click at [444, 496] on div at bounding box center [443, 335] width 248 height 551
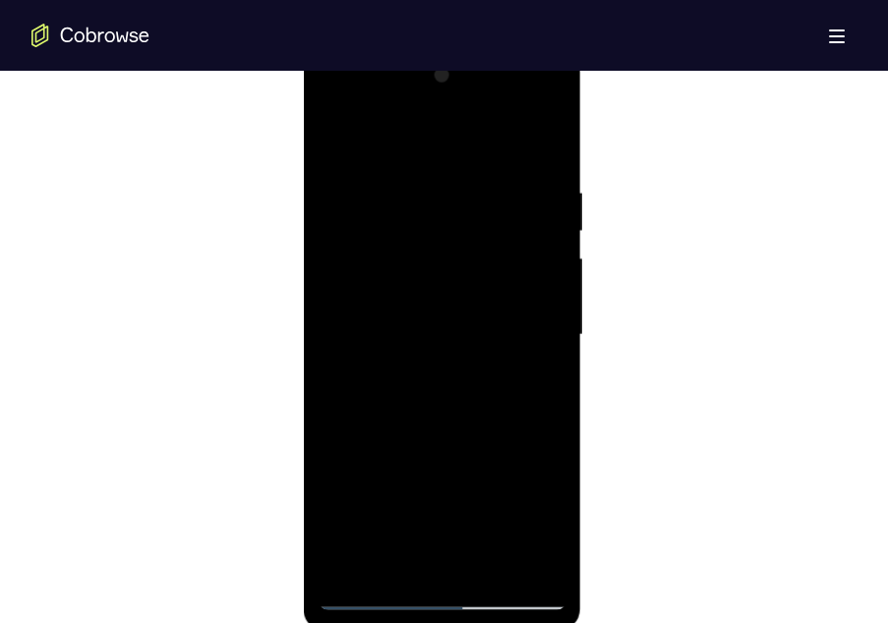
click at [454, 428] on div at bounding box center [443, 335] width 248 height 551
click at [534, 386] on div at bounding box center [443, 335] width 248 height 551
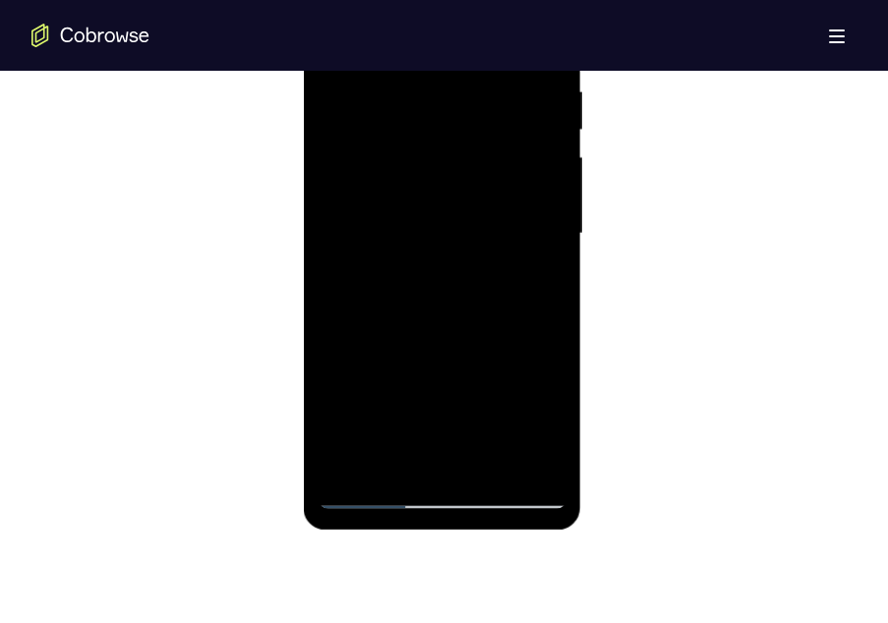
scroll to position [1162, 0]
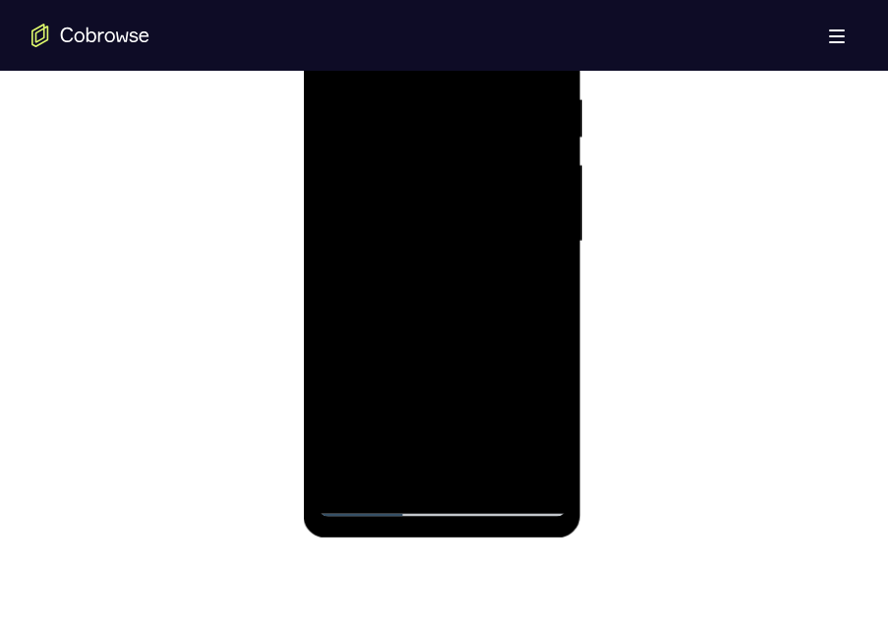
click at [441, 398] on div at bounding box center [443, 242] width 248 height 551
click at [500, 398] on div at bounding box center [443, 242] width 248 height 551
click at [438, 391] on div at bounding box center [443, 242] width 248 height 551
click at [373, 396] on div at bounding box center [443, 242] width 248 height 551
click at [441, 396] on div at bounding box center [443, 242] width 248 height 551
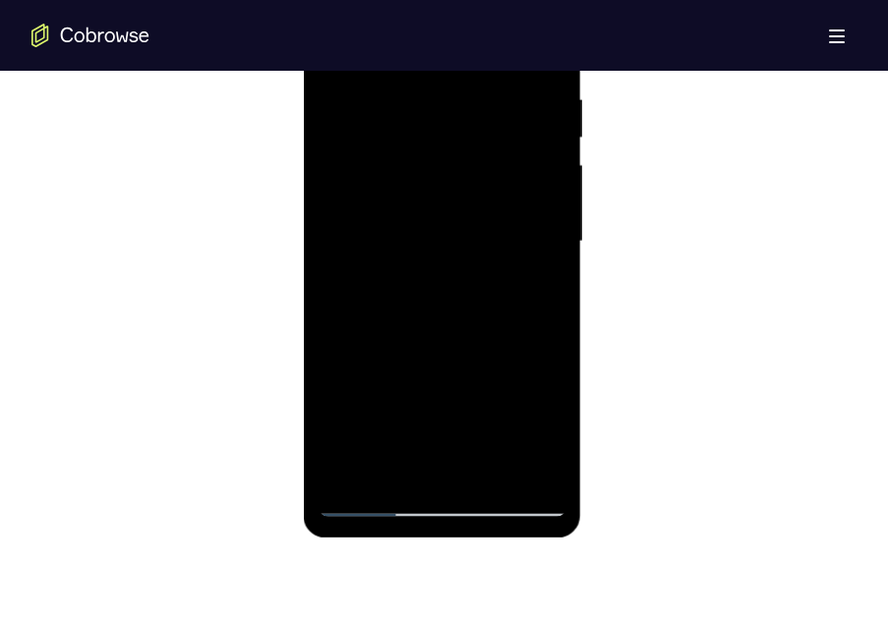
click at [451, 461] on div at bounding box center [443, 242] width 248 height 551
click at [374, 403] on div at bounding box center [443, 242] width 248 height 551
click at [441, 398] on div at bounding box center [443, 242] width 248 height 551
click at [515, 401] on div at bounding box center [443, 242] width 248 height 551
click at [442, 402] on div at bounding box center [443, 242] width 248 height 551
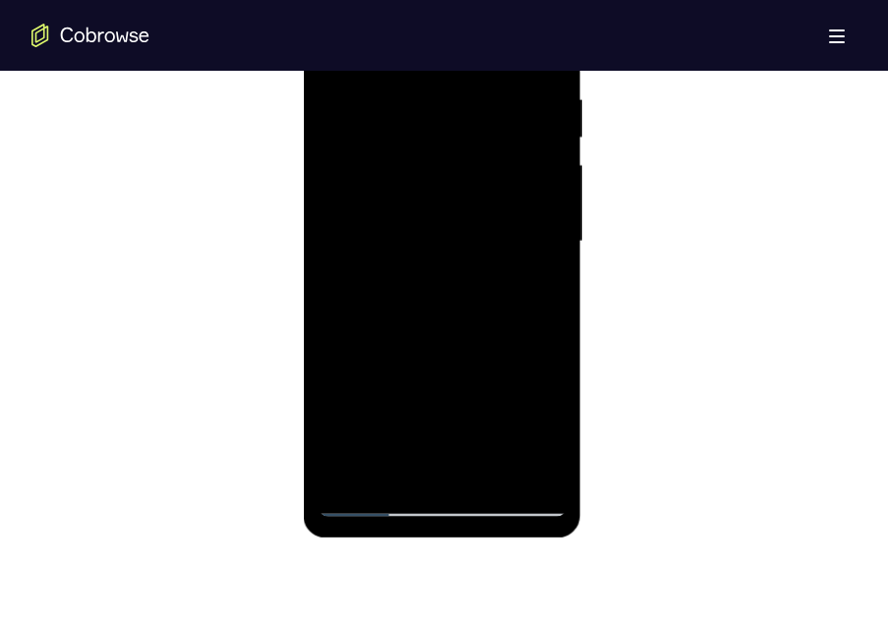
click at [531, 291] on div at bounding box center [443, 242] width 248 height 551
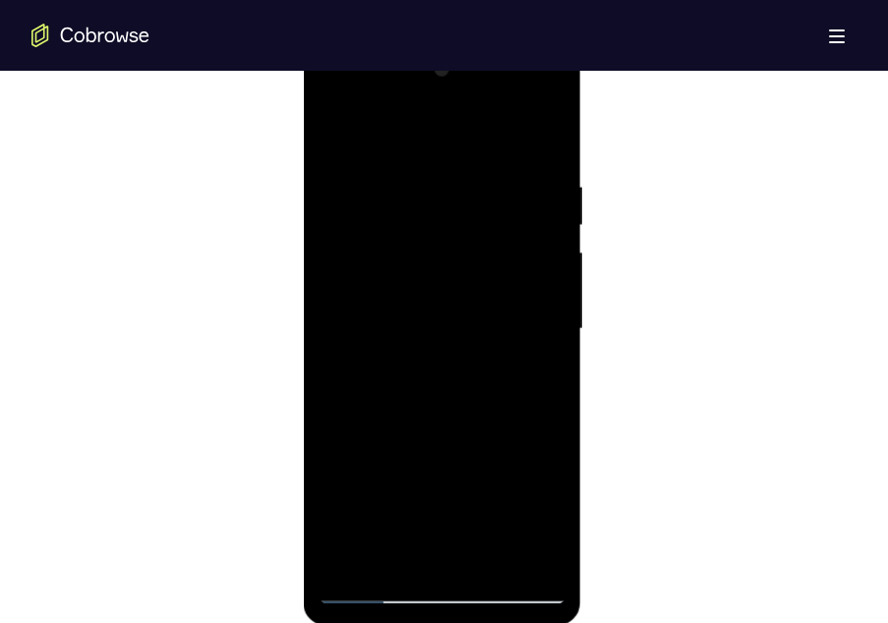
scroll to position [1076, 0]
click at [741, 387] on div at bounding box center [443, 326] width 825 height 605
click at [443, 482] on div at bounding box center [443, 328] width 248 height 551
click at [508, 482] on div at bounding box center [443, 328] width 248 height 551
click at [442, 484] on div at bounding box center [443, 328] width 248 height 551
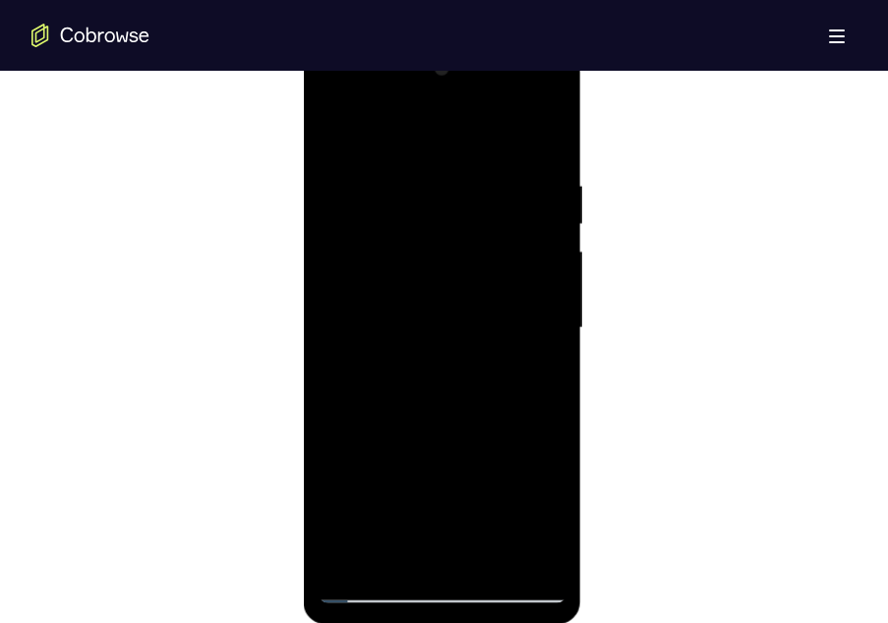
click at [442, 484] on div at bounding box center [443, 328] width 248 height 551
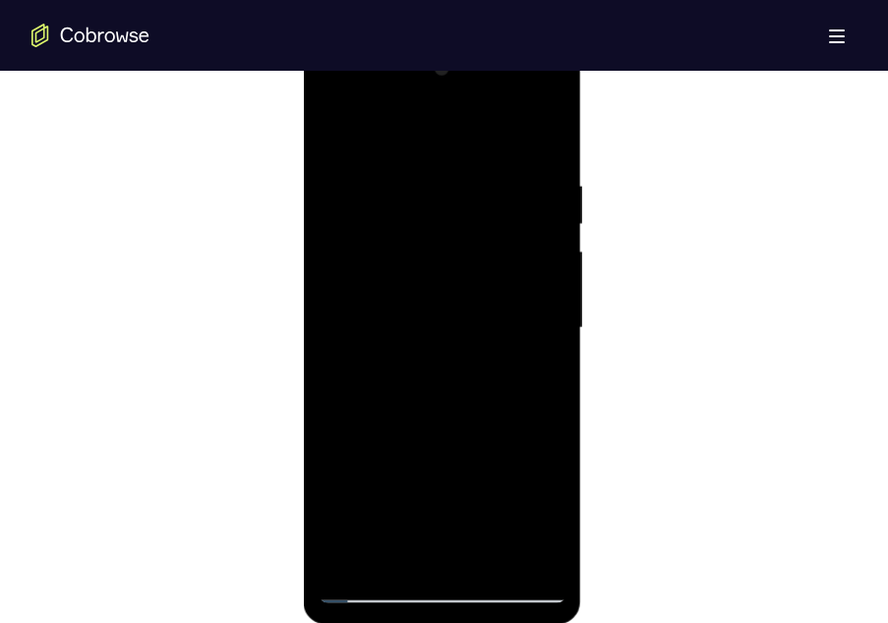
click at [442, 484] on div at bounding box center [443, 328] width 248 height 551
click at [542, 384] on div at bounding box center [443, 328] width 248 height 551
click at [380, 479] on div at bounding box center [443, 328] width 248 height 551
click at [440, 479] on div at bounding box center [443, 328] width 248 height 551
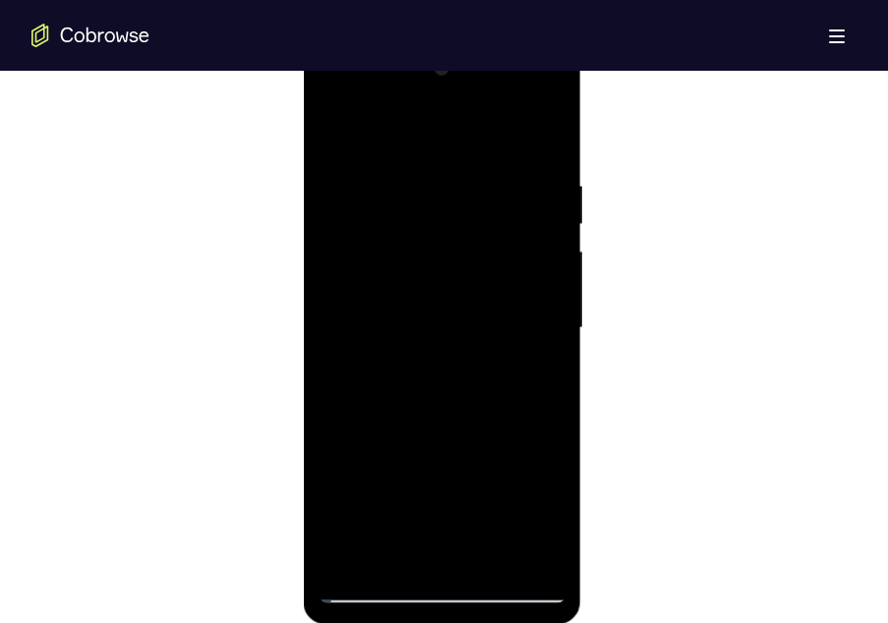
click at [503, 479] on div at bounding box center [443, 328] width 248 height 551
click at [445, 482] on div at bounding box center [443, 328] width 248 height 551
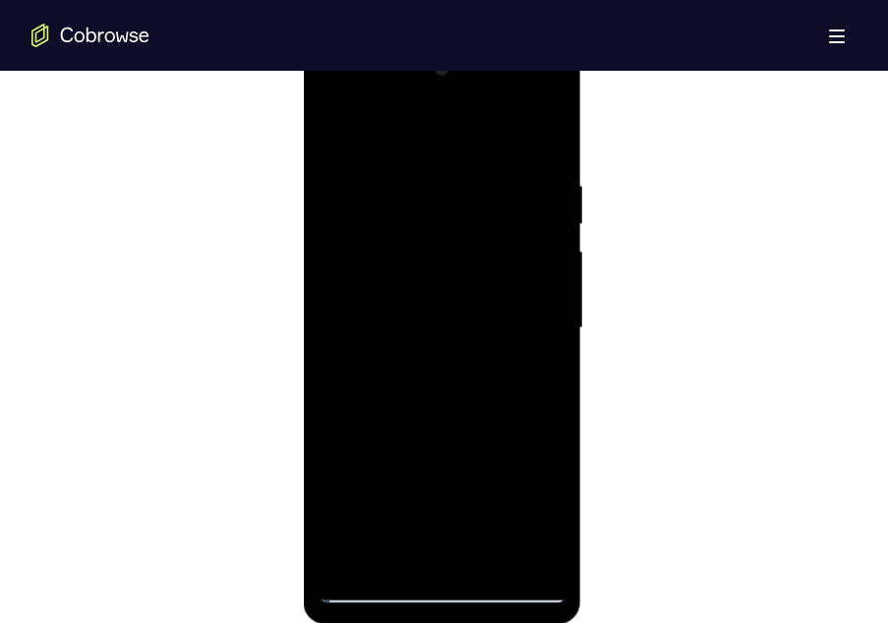
click at [445, 482] on div at bounding box center [443, 328] width 248 height 551
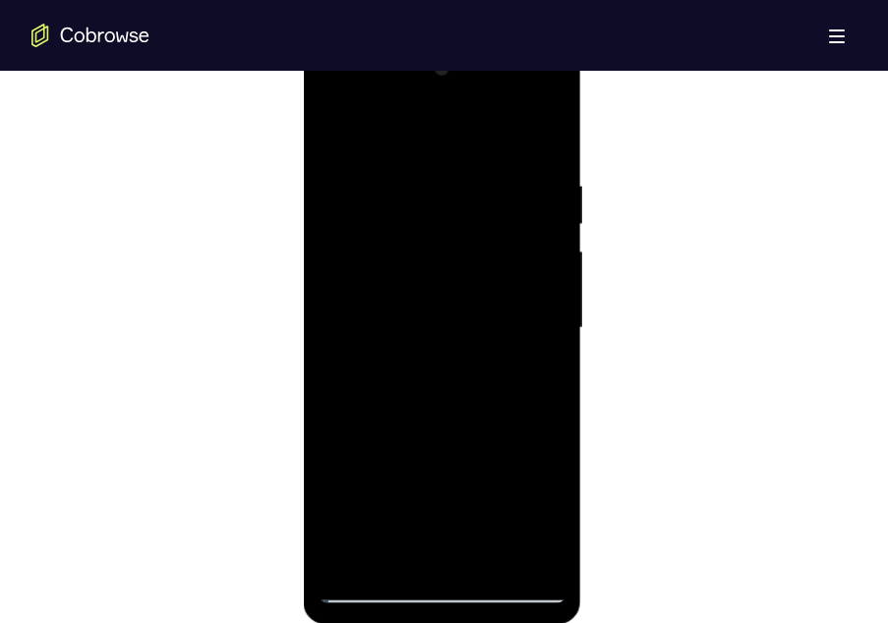
click at [445, 482] on div at bounding box center [443, 328] width 248 height 551
click at [543, 381] on div at bounding box center [443, 328] width 248 height 551
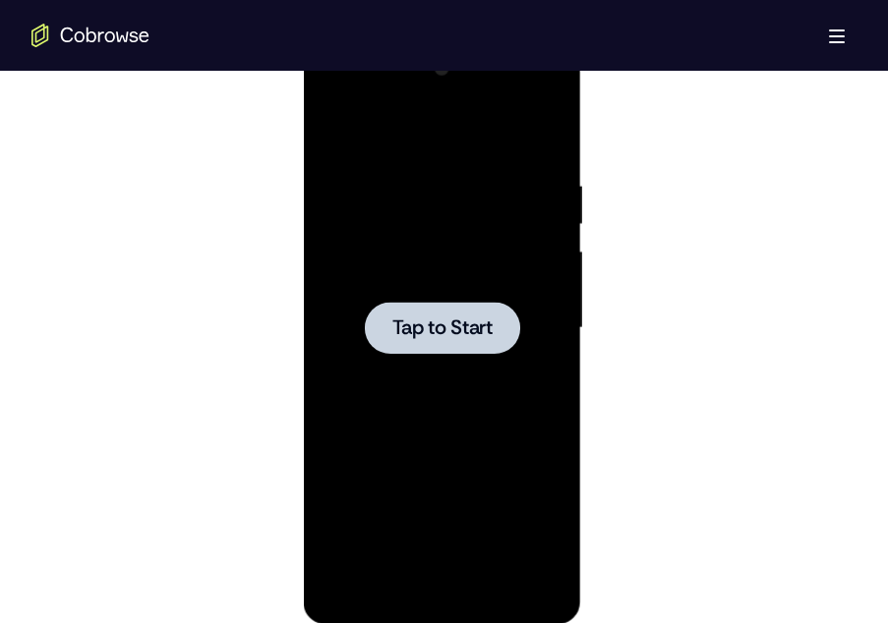
click at [416, 314] on div at bounding box center [442, 328] width 155 height 52
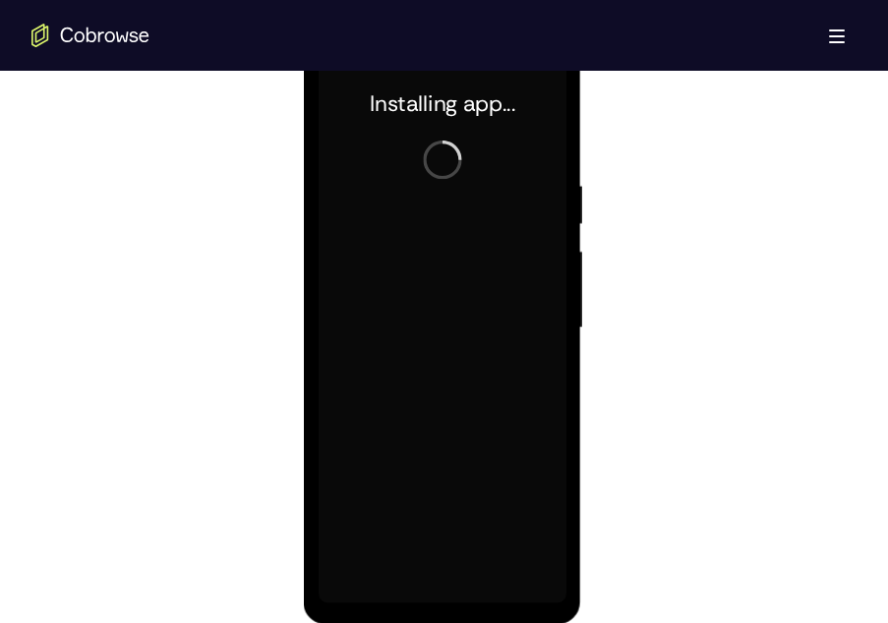
scroll to position [1073, 0]
click at [442, 597] on div at bounding box center [443, 331] width 248 height 551
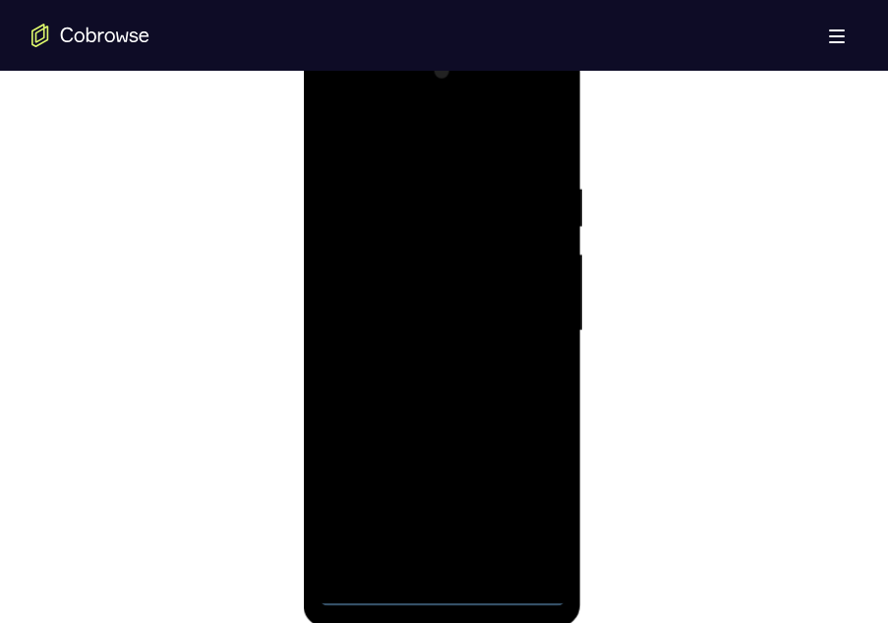
click at [442, 597] on div at bounding box center [443, 331] width 248 height 551
click at [532, 500] on div at bounding box center [443, 331] width 248 height 551
click at [361, 102] on div at bounding box center [443, 331] width 248 height 551
click at [521, 315] on div at bounding box center [443, 331] width 248 height 551
click at [412, 359] on div at bounding box center [443, 331] width 248 height 551
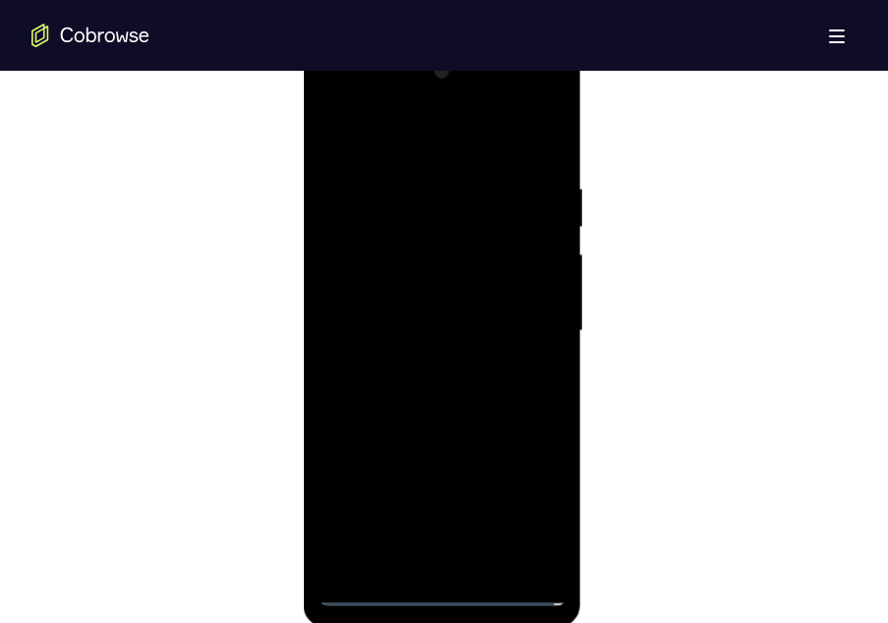
click at [440, 301] on div at bounding box center [443, 331] width 248 height 551
click at [435, 278] on div at bounding box center [443, 331] width 248 height 551
click at [435, 319] on div at bounding box center [443, 331] width 248 height 551
click at [440, 324] on div at bounding box center [443, 331] width 248 height 551
click at [440, 406] on div at bounding box center [443, 331] width 248 height 551
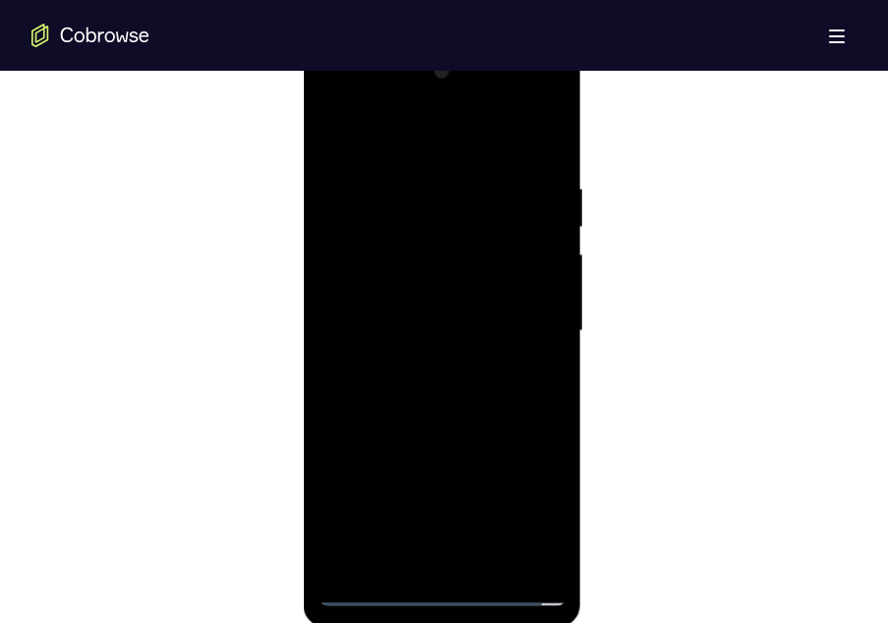
click at [442, 390] on div at bounding box center [443, 331] width 248 height 551
click at [547, 159] on div at bounding box center [443, 331] width 248 height 551
click at [499, 562] on div at bounding box center [443, 331] width 248 height 551
click at [478, 421] on div at bounding box center [443, 331] width 248 height 551
click at [495, 304] on div at bounding box center [443, 331] width 248 height 551
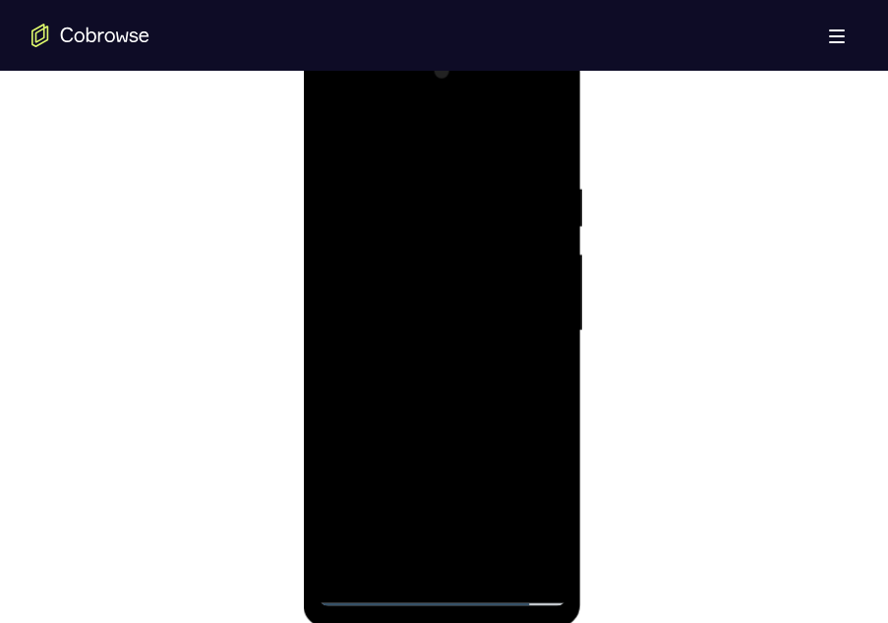
click at [435, 556] on div at bounding box center [443, 331] width 248 height 551
click at [515, 522] on div at bounding box center [443, 331] width 248 height 551
click at [348, 489] on div at bounding box center [443, 331] width 248 height 551
click at [521, 534] on div at bounding box center [443, 331] width 248 height 551
click at [341, 476] on div at bounding box center [443, 331] width 248 height 551
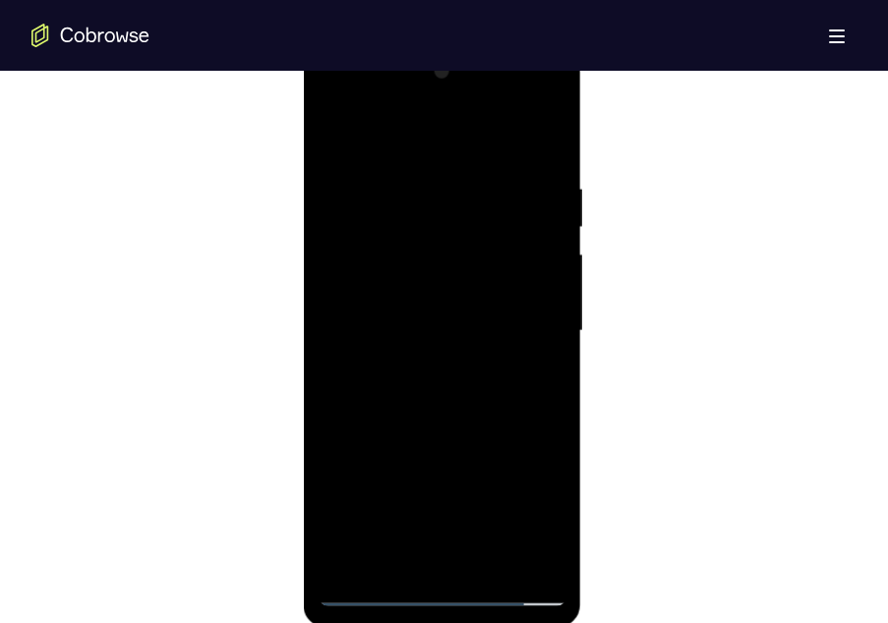
click at [525, 386] on div at bounding box center [443, 331] width 248 height 551
click at [533, 384] on div at bounding box center [443, 331] width 248 height 551
drag, startPoint x: 495, startPoint y: 223, endPoint x: 497, endPoint y: 152, distance: 70.8
click at [497, 152] on div at bounding box center [443, 331] width 248 height 551
drag, startPoint x: 436, startPoint y: 327, endPoint x: 418, endPoint y: 195, distance: 133.9
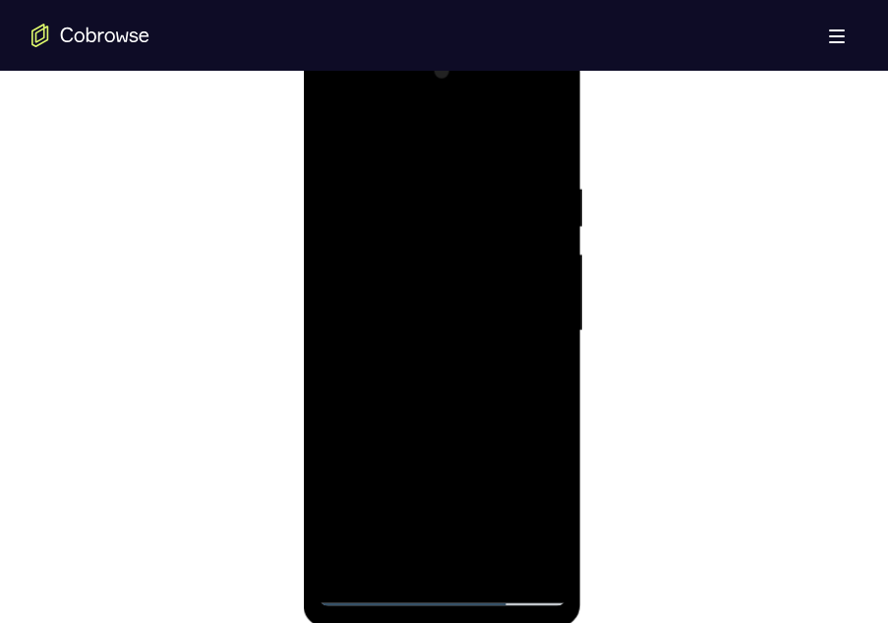
click at [418, 195] on div at bounding box center [443, 331] width 248 height 551
click at [330, 138] on div at bounding box center [443, 331] width 248 height 551
click at [412, 325] on div at bounding box center [443, 331] width 248 height 551
drag, startPoint x: 451, startPoint y: 405, endPoint x: 453, endPoint y: 229, distance: 176.0
click at [453, 229] on div at bounding box center [443, 331] width 248 height 551
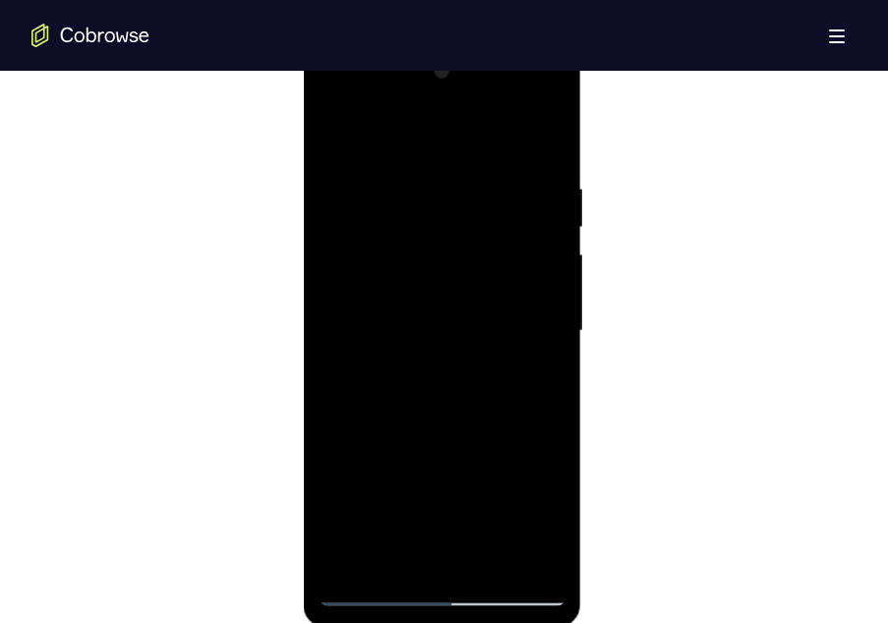
click at [424, 555] on div at bounding box center [443, 331] width 248 height 551
click at [452, 450] on div at bounding box center [443, 331] width 248 height 551
click at [517, 526] on div at bounding box center [443, 331] width 248 height 551
click at [338, 490] on div at bounding box center [443, 331] width 248 height 551
click at [509, 520] on div at bounding box center [443, 331] width 248 height 551
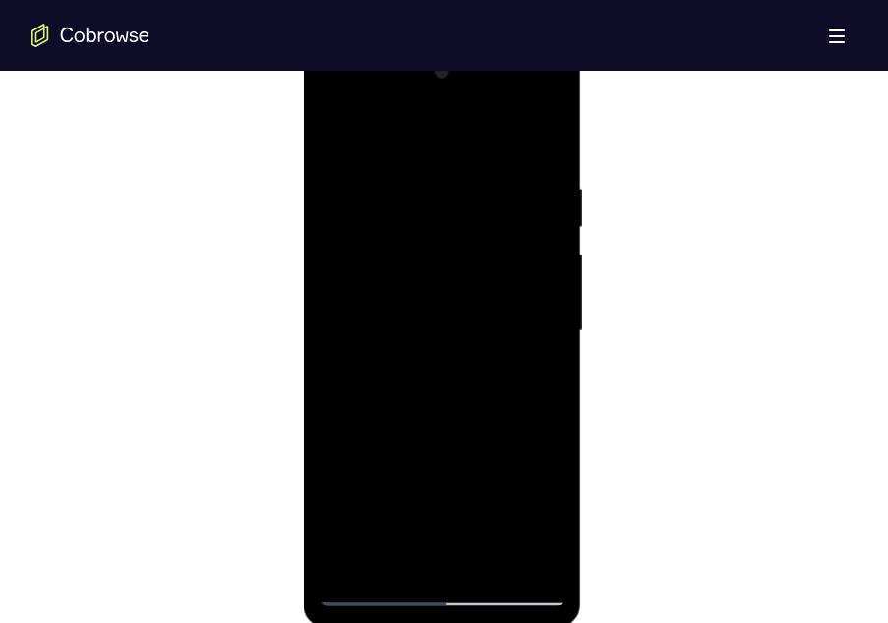
click at [350, 488] on div at bounding box center [443, 331] width 248 height 551
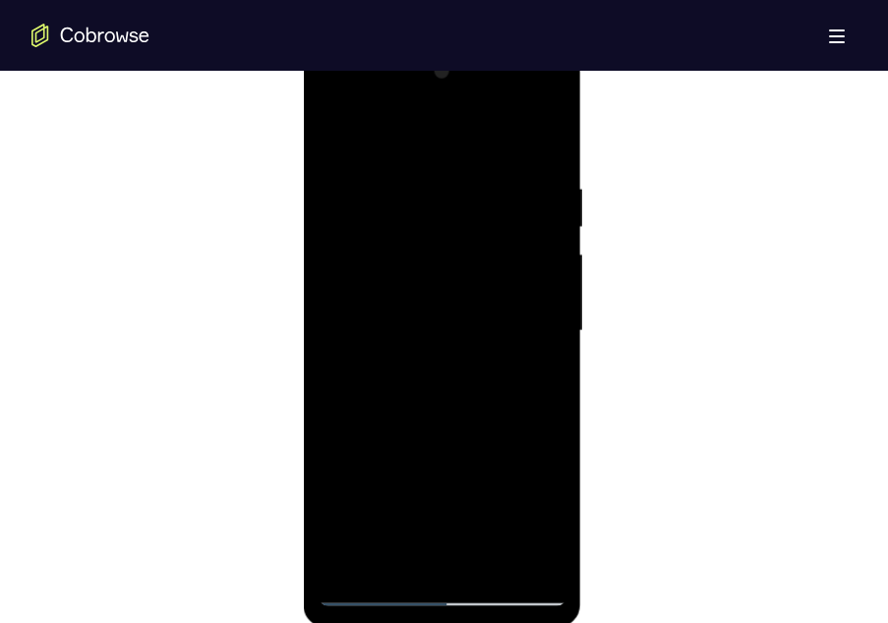
click at [350, 488] on div at bounding box center [443, 331] width 248 height 551
click at [548, 383] on div at bounding box center [443, 331] width 248 height 551
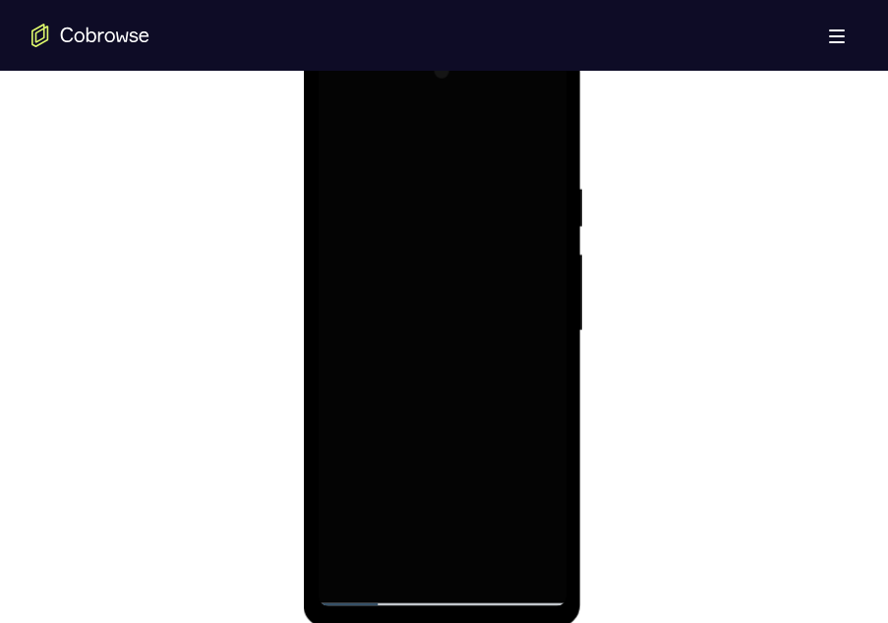
drag, startPoint x: 941, startPoint y: 418, endPoint x: 509, endPoint y: 323, distance: 442.1
click at [509, 323] on div at bounding box center [443, 331] width 248 height 551
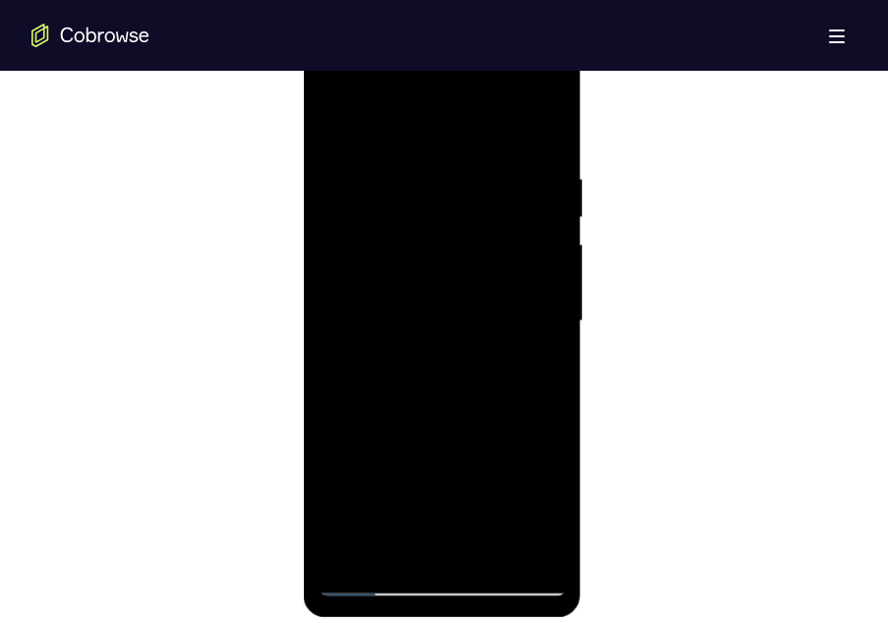
drag, startPoint x: 440, startPoint y: 300, endPoint x: 441, endPoint y: 219, distance: 80.6
click at [441, 219] on div at bounding box center [443, 321] width 248 height 551
click at [456, 480] on div at bounding box center [443, 321] width 248 height 551
click at [482, 437] on div at bounding box center [443, 321] width 248 height 551
click at [388, 483] on div at bounding box center [443, 321] width 248 height 551
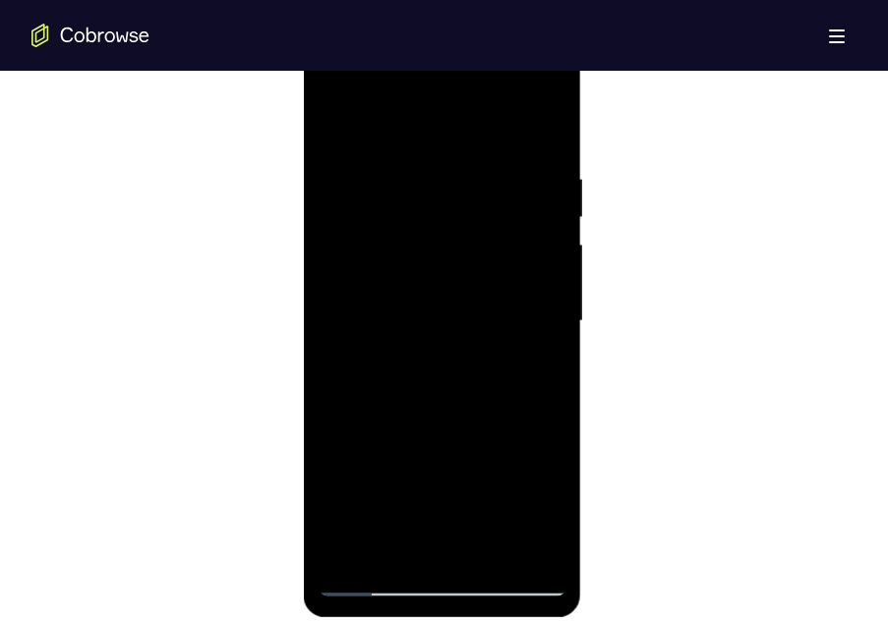
click at [335, 483] on div at bounding box center [443, 321] width 248 height 551
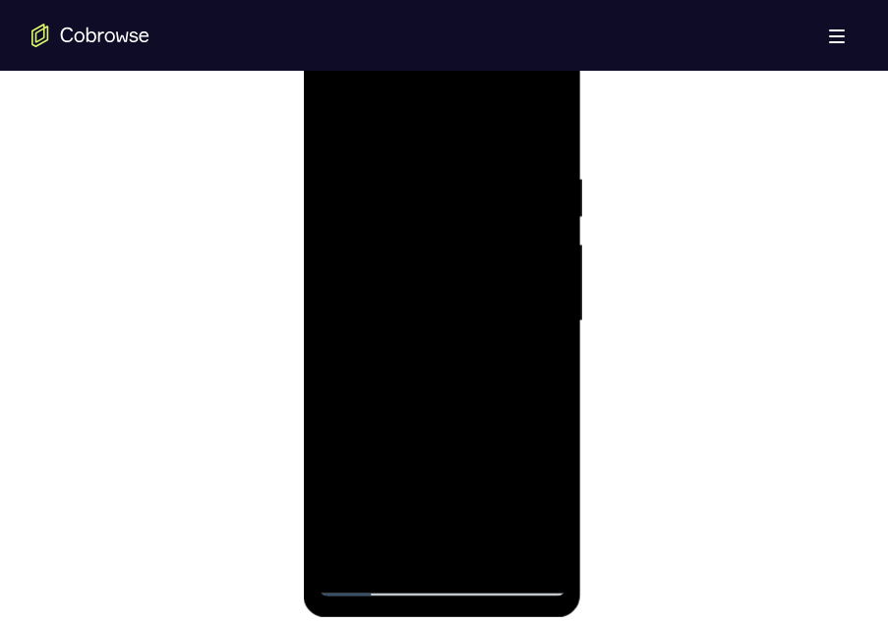
click at [335, 483] on div at bounding box center [443, 321] width 248 height 551
click at [529, 365] on div at bounding box center [443, 321] width 248 height 551
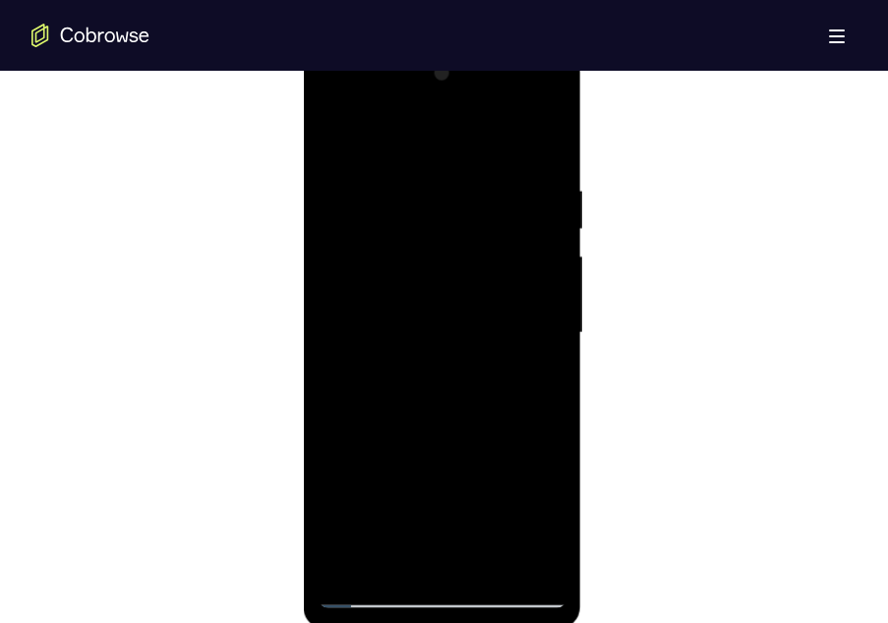
scroll to position [1075, 0]
